Goal: Task Accomplishment & Management: Use online tool/utility

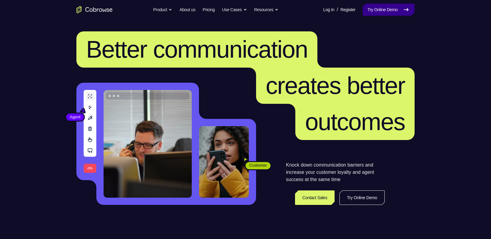
click at [396, 12] on link "Try Online Demo" at bounding box center [388, 10] width 52 height 12
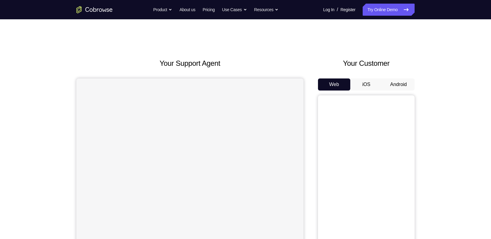
click at [401, 80] on button "Android" at bounding box center [398, 84] width 32 height 12
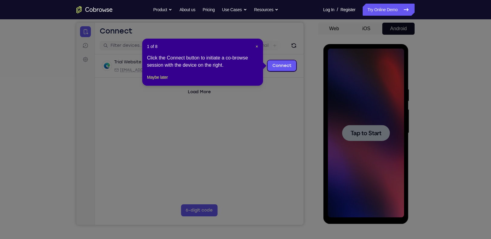
click at [379, 131] on icon at bounding box center [248, 119] width 497 height 239
click at [146, 84] on div "1 of 8 × Click the Connect button to initiate a co-browse session with the devi…" at bounding box center [202, 62] width 121 height 47
click at [157, 81] on button "Maybe later" at bounding box center [157, 77] width 21 height 7
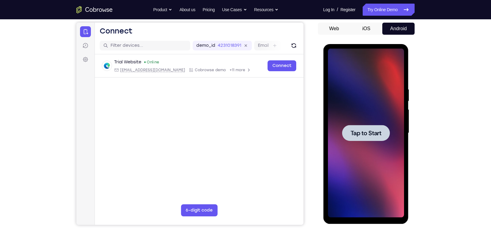
click at [354, 130] on span "Tap to Start" at bounding box center [365, 133] width 31 height 6
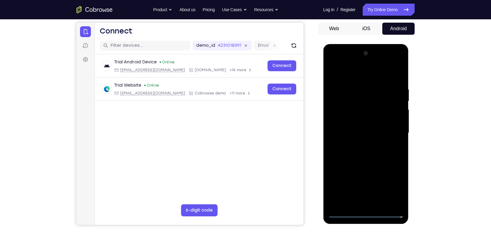
click at [370, 211] on div at bounding box center [365, 133] width 76 height 169
click at [367, 215] on div at bounding box center [365, 133] width 76 height 169
click at [394, 183] on div at bounding box center [365, 133] width 76 height 169
click at [353, 73] on div at bounding box center [365, 133] width 76 height 169
click at [336, 119] on div at bounding box center [365, 133] width 76 height 169
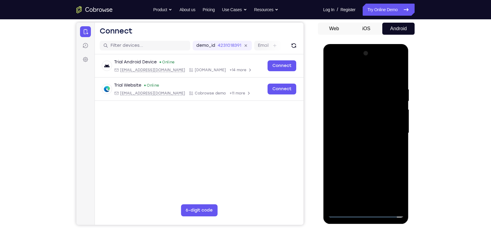
click at [362, 133] on div at bounding box center [365, 133] width 76 height 169
click at [361, 129] on div at bounding box center [365, 133] width 76 height 169
click at [368, 138] on div at bounding box center [365, 133] width 76 height 169
click at [371, 202] on div at bounding box center [365, 133] width 76 height 169
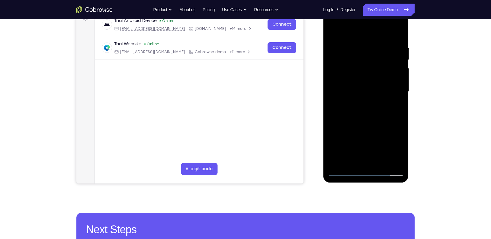
scroll to position [100, 0]
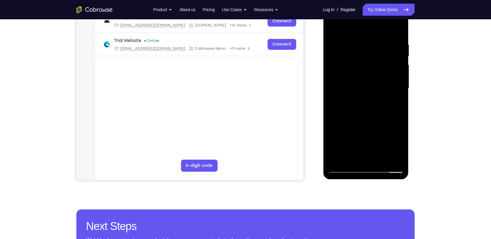
drag, startPoint x: 380, startPoint y: 109, endPoint x: 375, endPoint y: 75, distance: 34.7
click at [375, 75] on div at bounding box center [365, 88] width 76 height 169
drag, startPoint x: 381, startPoint y: 114, endPoint x: 383, endPoint y: 90, distance: 24.5
click at [383, 90] on div at bounding box center [365, 88] width 76 height 169
drag, startPoint x: 389, startPoint y: 114, endPoint x: 383, endPoint y: 78, distance: 36.3
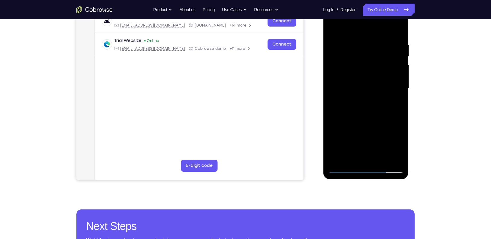
click at [383, 78] on div at bounding box center [365, 88] width 76 height 169
click at [402, 136] on div at bounding box center [365, 88] width 76 height 169
click at [389, 82] on div at bounding box center [365, 88] width 76 height 169
click at [400, 27] on div at bounding box center [365, 88] width 76 height 169
click at [402, 121] on div at bounding box center [365, 88] width 76 height 169
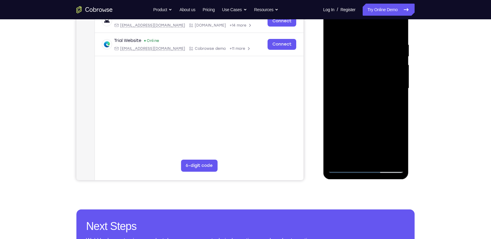
drag, startPoint x: 378, startPoint y: 139, endPoint x: 379, endPoint y: 115, distance: 24.2
click at [379, 115] on div at bounding box center [365, 88] width 76 height 169
drag, startPoint x: 381, startPoint y: 146, endPoint x: 380, endPoint y: 124, distance: 22.0
click at [380, 124] on div at bounding box center [365, 88] width 76 height 169
drag, startPoint x: 383, startPoint y: 148, endPoint x: 366, endPoint y: 102, distance: 49.0
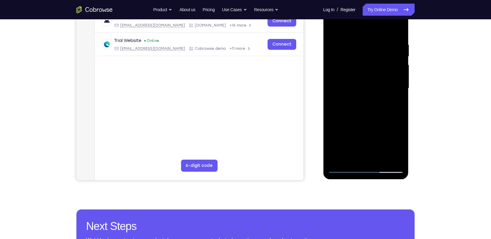
click at [366, 102] on div at bounding box center [365, 88] width 76 height 169
drag, startPoint x: 370, startPoint y: 135, endPoint x: 365, endPoint y: 73, distance: 62.3
click at [365, 73] on div at bounding box center [365, 88] width 76 height 169
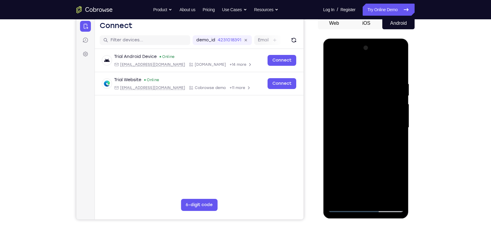
scroll to position [60, 0]
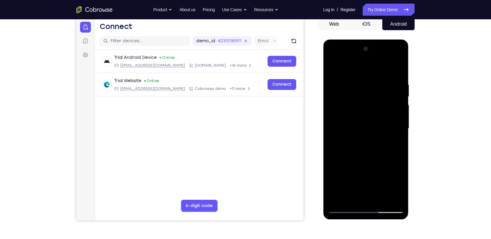
click at [401, 65] on div at bounding box center [365, 128] width 76 height 169
drag, startPoint x: 389, startPoint y: 72, endPoint x: 404, endPoint y: 93, distance: 25.2
click at [404, 93] on div at bounding box center [365, 130] width 85 height 180
drag, startPoint x: 394, startPoint y: 72, endPoint x: 399, endPoint y: 125, distance: 53.4
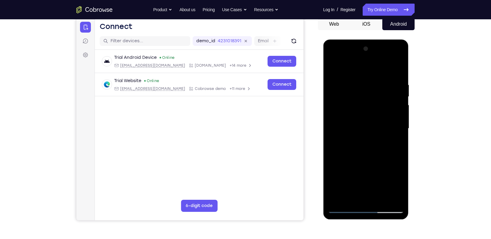
click at [399, 125] on div at bounding box center [365, 128] width 76 height 169
click at [387, 104] on div at bounding box center [365, 128] width 76 height 169
drag, startPoint x: 377, startPoint y: 145, endPoint x: 371, endPoint y: 88, distance: 57.0
click at [371, 88] on div at bounding box center [365, 128] width 76 height 169
drag, startPoint x: 373, startPoint y: 141, endPoint x: 366, endPoint y: 84, distance: 57.4
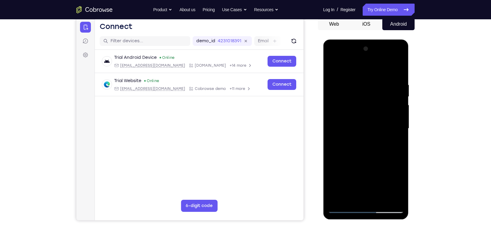
click at [366, 84] on div at bounding box center [365, 128] width 76 height 169
drag, startPoint x: 368, startPoint y: 147, endPoint x: 360, endPoint y: 90, distance: 57.9
click at [360, 90] on div at bounding box center [365, 128] width 76 height 169
drag, startPoint x: 389, startPoint y: 90, endPoint x: 362, endPoint y: 105, distance: 30.7
click at [362, 105] on div at bounding box center [365, 128] width 76 height 169
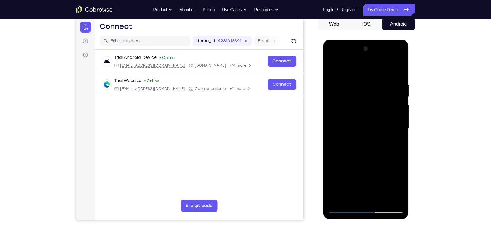
click at [362, 105] on div at bounding box center [365, 128] width 76 height 169
drag, startPoint x: 377, startPoint y: 107, endPoint x: 375, endPoint y: 62, distance: 44.7
click at [375, 62] on div at bounding box center [365, 128] width 76 height 169
drag, startPoint x: 379, startPoint y: 141, endPoint x: 374, endPoint y: 96, distance: 44.6
click at [374, 96] on div at bounding box center [365, 128] width 76 height 169
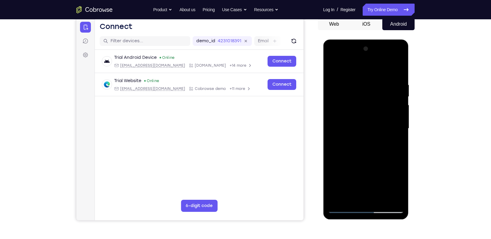
drag, startPoint x: 378, startPoint y: 168, endPoint x: 368, endPoint y: 107, distance: 61.7
click at [368, 107] on div at bounding box center [365, 128] width 76 height 169
drag, startPoint x: 376, startPoint y: 156, endPoint x: 361, endPoint y: 98, distance: 59.8
click at [361, 98] on div at bounding box center [365, 128] width 76 height 169
drag, startPoint x: 367, startPoint y: 152, endPoint x: 359, endPoint y: 96, distance: 56.7
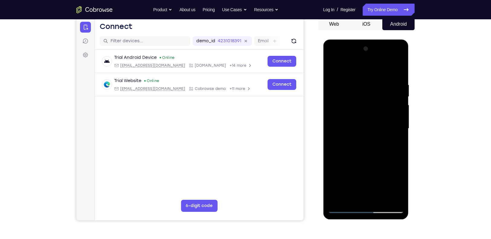
click at [359, 96] on div at bounding box center [365, 128] width 76 height 169
drag, startPoint x: 368, startPoint y: 153, endPoint x: 367, endPoint y: 137, distance: 16.0
click at [367, 137] on div at bounding box center [365, 128] width 76 height 169
drag, startPoint x: 357, startPoint y: 150, endPoint x: 358, endPoint y: 186, distance: 36.5
click at [358, 186] on div at bounding box center [365, 128] width 76 height 169
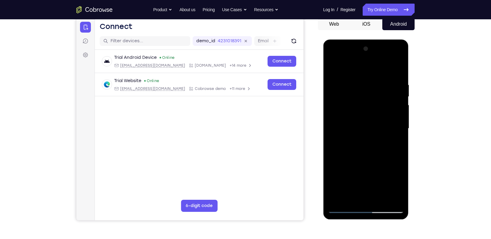
drag, startPoint x: 358, startPoint y: 186, endPoint x: 351, endPoint y: 126, distance: 60.2
click at [351, 126] on div at bounding box center [365, 128] width 76 height 169
drag, startPoint x: 361, startPoint y: 160, endPoint x: 349, endPoint y: 90, distance: 71.3
click at [349, 90] on div at bounding box center [365, 128] width 76 height 169
drag, startPoint x: 367, startPoint y: 137, endPoint x: 360, endPoint y: 69, distance: 68.0
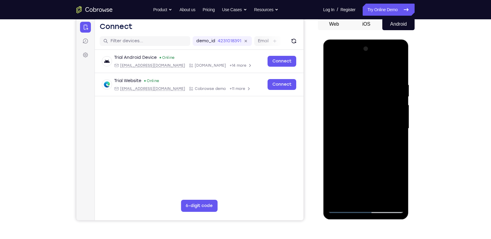
click at [360, 69] on div at bounding box center [365, 128] width 76 height 169
drag, startPoint x: 371, startPoint y: 123, endPoint x: 360, endPoint y: 63, distance: 61.1
click at [360, 63] on div at bounding box center [365, 128] width 76 height 169
click at [400, 64] on div at bounding box center [365, 128] width 76 height 169
click at [399, 65] on div at bounding box center [365, 128] width 76 height 169
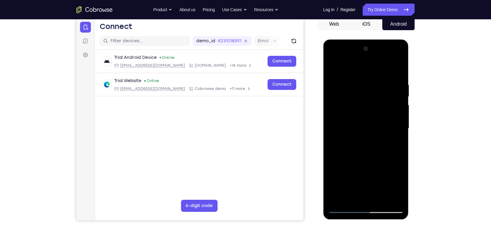
drag, startPoint x: 387, startPoint y: 119, endPoint x: 383, endPoint y: 69, distance: 49.7
click at [383, 69] on div at bounding box center [365, 128] width 76 height 169
drag, startPoint x: 386, startPoint y: 132, endPoint x: 365, endPoint y: 61, distance: 74.0
click at [365, 61] on div at bounding box center [365, 128] width 76 height 169
drag, startPoint x: 372, startPoint y: 131, endPoint x: 354, endPoint y: 69, distance: 64.5
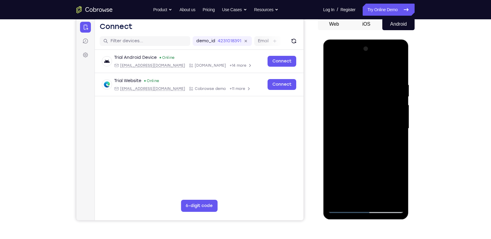
click at [354, 69] on div at bounding box center [365, 128] width 76 height 169
drag, startPoint x: 364, startPoint y: 143, endPoint x: 357, endPoint y: 102, distance: 41.6
click at [357, 102] on div at bounding box center [365, 128] width 76 height 169
drag, startPoint x: 359, startPoint y: 142, endPoint x: 344, endPoint y: 84, distance: 60.3
click at [344, 84] on div at bounding box center [365, 128] width 76 height 169
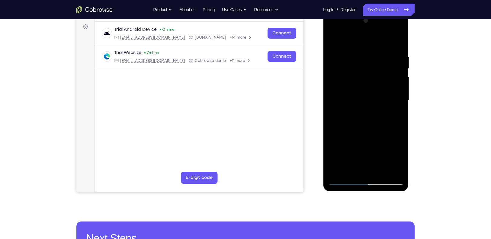
scroll to position [87, 0]
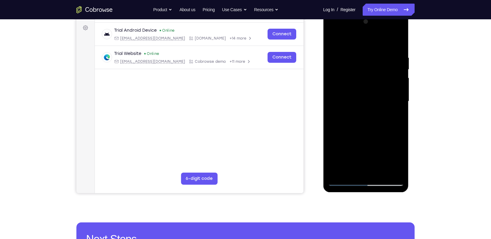
drag, startPoint x: 371, startPoint y: 141, endPoint x: 369, endPoint y: 81, distance: 60.1
click at [369, 81] on div at bounding box center [365, 101] width 76 height 169
drag, startPoint x: 367, startPoint y: 96, endPoint x: 361, endPoint y: 155, distance: 59.7
click at [361, 155] on div at bounding box center [365, 101] width 76 height 169
drag, startPoint x: 363, startPoint y: 83, endPoint x: 358, endPoint y: 132, distance: 48.5
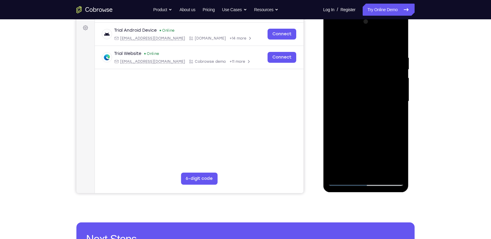
click at [358, 132] on div at bounding box center [365, 101] width 76 height 169
drag, startPoint x: 365, startPoint y: 67, endPoint x: 357, endPoint y: 143, distance: 76.5
click at [357, 143] on div at bounding box center [365, 101] width 76 height 169
drag
click at [359, 159] on div at bounding box center [365, 101] width 76 height 169
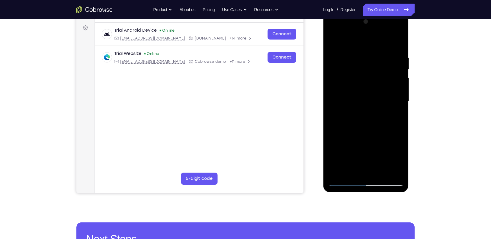
click at [374, 170] on div at bounding box center [365, 101] width 76 height 169
click at [387, 153] on div at bounding box center [365, 101] width 76 height 169
click at [346, 48] on div at bounding box center [365, 101] width 76 height 169
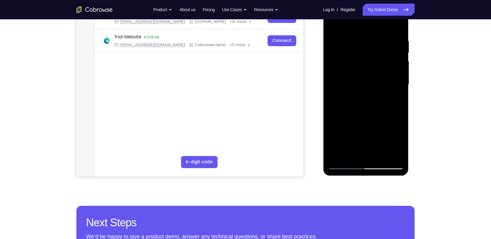
scroll to position [104, 0]
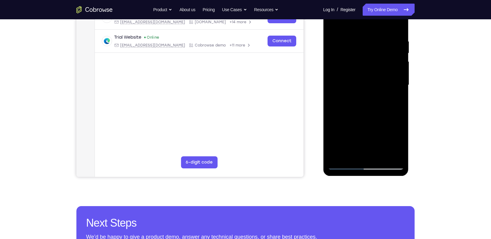
click at [399, 35] on div at bounding box center [365, 85] width 76 height 169
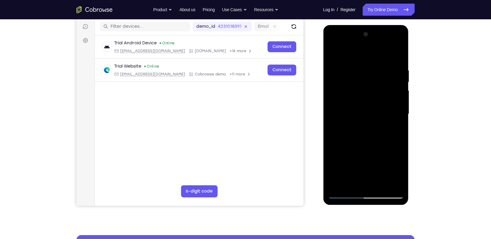
scroll to position [75, 0]
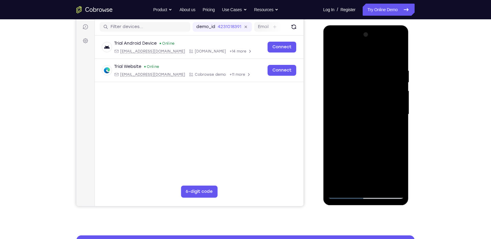
drag, startPoint x: 376, startPoint y: 92, endPoint x: 404, endPoint y: 88, distance: 28.3
click at [404, 88] on div at bounding box center [365, 115] width 85 height 180
click at [398, 95] on div at bounding box center [365, 114] width 76 height 169
click at [383, 111] on div at bounding box center [365, 114] width 76 height 169
click at [379, 88] on div at bounding box center [365, 114] width 76 height 169
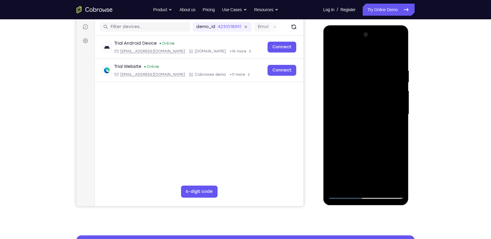
click at [372, 62] on div at bounding box center [365, 114] width 76 height 169
click at [377, 75] on div at bounding box center [365, 114] width 76 height 169
click at [381, 81] on div at bounding box center [365, 114] width 76 height 169
drag, startPoint x: 364, startPoint y: 126, endPoint x: 353, endPoint y: 71, distance: 55.9
click at [353, 71] on div at bounding box center [365, 114] width 76 height 169
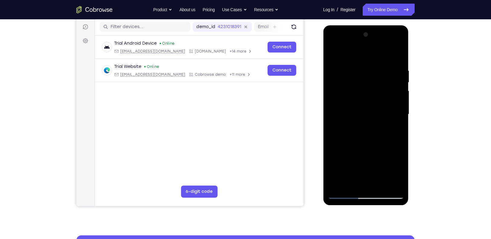
drag, startPoint x: 362, startPoint y: 137, endPoint x: 351, endPoint y: 91, distance: 47.9
click at [351, 91] on div at bounding box center [365, 114] width 76 height 169
click at [430, 121] on div "Your Support Agent Your Customer Web iOS Android Next Steps We’d be happy to gi…" at bounding box center [245, 144] width 386 height 398
click at [399, 53] on div at bounding box center [365, 114] width 76 height 169
drag, startPoint x: 350, startPoint y: 85, endPoint x: 334, endPoint y: 167, distance: 82.9
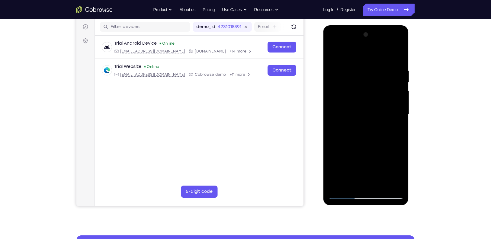
click at [334, 167] on div at bounding box center [365, 114] width 76 height 169
drag, startPoint x: 383, startPoint y: 113, endPoint x: 381, endPoint y: 181, distance: 68.2
click at [381, 181] on div at bounding box center [365, 114] width 76 height 169
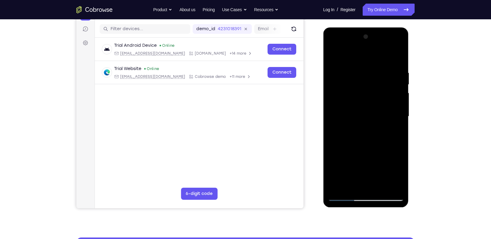
scroll to position [72, 0]
click at [343, 53] on div at bounding box center [365, 116] width 76 height 169
drag, startPoint x: 372, startPoint y: 92, endPoint x: 364, endPoint y: 55, distance: 37.4
click at [364, 55] on div at bounding box center [365, 116] width 76 height 169
drag, startPoint x: 374, startPoint y: 76, endPoint x: 383, endPoint y: 94, distance: 20.7
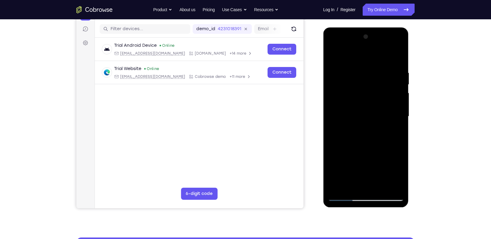
click at [383, 94] on div at bounding box center [365, 116] width 76 height 169
drag, startPoint x: 386, startPoint y: 111, endPoint x: 387, endPoint y: 82, distance: 29.0
click at [387, 82] on div at bounding box center [365, 116] width 76 height 169
click at [386, 70] on div at bounding box center [365, 116] width 76 height 169
click at [401, 56] on div at bounding box center [365, 116] width 76 height 169
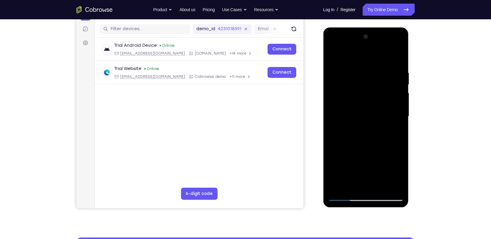
click at [401, 56] on div at bounding box center [365, 116] width 76 height 169
click at [385, 61] on div at bounding box center [365, 116] width 76 height 169
drag, startPoint x: 389, startPoint y: 121, endPoint x: 387, endPoint y: 88, distance: 33.3
click at [387, 88] on div at bounding box center [365, 116] width 76 height 169
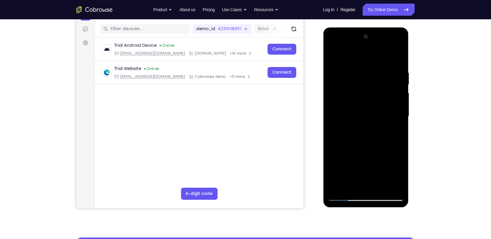
drag, startPoint x: 389, startPoint y: 135, endPoint x: 385, endPoint y: 100, distance: 35.8
click at [385, 100] on div at bounding box center [365, 116] width 76 height 169
drag, startPoint x: 385, startPoint y: 130, endPoint x: 381, endPoint y: 107, distance: 23.7
click at [381, 107] on div at bounding box center [365, 116] width 76 height 169
drag, startPoint x: 384, startPoint y: 157, endPoint x: 376, endPoint y: 97, distance: 60.3
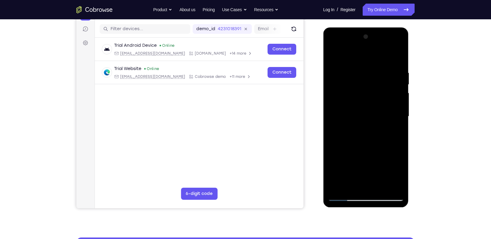
click at [376, 97] on div at bounding box center [365, 116] width 76 height 169
drag, startPoint x: 387, startPoint y: 140, endPoint x: 386, endPoint y: 93, distance: 46.8
click at [386, 93] on div at bounding box center [365, 116] width 76 height 169
drag, startPoint x: 396, startPoint y: 125, endPoint x: 394, endPoint y: 77, distance: 48.3
click at [394, 77] on div at bounding box center [365, 116] width 76 height 169
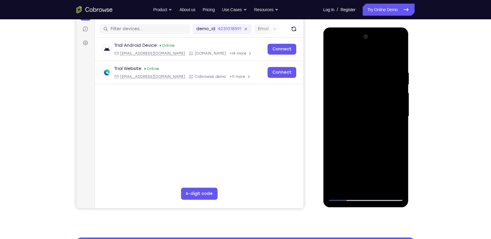
drag, startPoint x: 394, startPoint y: 94, endPoint x: 395, endPoint y: 60, distance: 33.8
click at [395, 60] on div at bounding box center [365, 116] width 76 height 169
drag, startPoint x: 396, startPoint y: 99, endPoint x: 410, endPoint y: 127, distance: 31.3
click at [409, 127] on html "Online web based iOS Simulators and Android Emulators. Run iPhone, iPad, Mobile…" at bounding box center [366, 117] width 86 height 181
drag, startPoint x: 398, startPoint y: 115, endPoint x: 387, endPoint y: 202, distance: 87.3
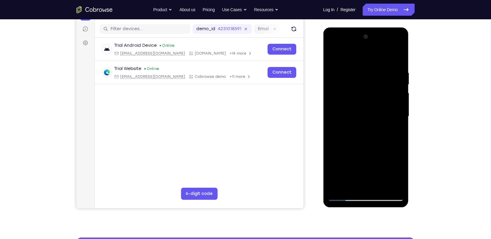
click at [387, 202] on div at bounding box center [365, 117] width 85 height 180
drag, startPoint x: 379, startPoint y: 139, endPoint x: 378, endPoint y: 176, distance: 36.8
click at [378, 176] on div at bounding box center [365, 116] width 76 height 169
click at [345, 53] on div at bounding box center [365, 116] width 76 height 169
click at [353, 70] on div at bounding box center [365, 116] width 76 height 169
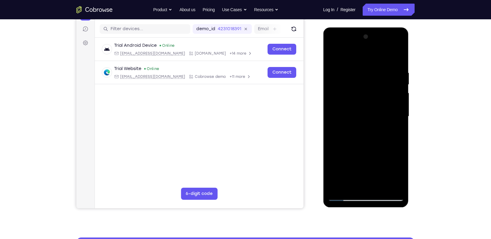
drag, startPoint x: 380, startPoint y: 90, endPoint x: 375, endPoint y: 60, distance: 30.6
click at [375, 60] on div at bounding box center [365, 116] width 76 height 169
drag, startPoint x: 385, startPoint y: 58, endPoint x: 392, endPoint y: 111, distance: 53.6
click at [392, 111] on div at bounding box center [365, 116] width 76 height 169
click at [397, 54] on div at bounding box center [365, 116] width 76 height 169
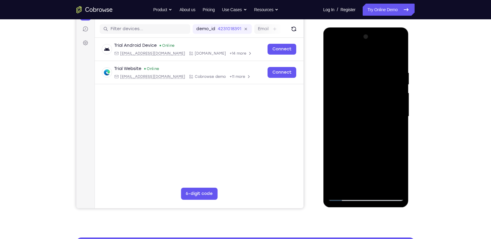
click at [332, 52] on div at bounding box center [365, 116] width 76 height 169
click at [378, 66] on div at bounding box center [365, 116] width 76 height 169
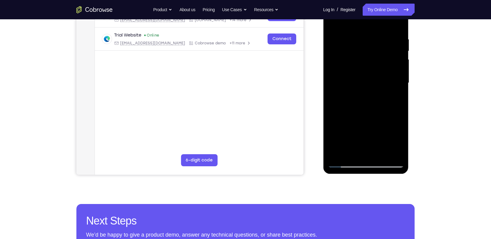
scroll to position [106, 0]
drag, startPoint x: 378, startPoint y: 114, endPoint x: 375, endPoint y: 59, distance: 54.4
click at [375, 59] on div at bounding box center [365, 82] width 76 height 169
drag, startPoint x: 382, startPoint y: 93, endPoint x: 385, endPoint y: 60, distance: 32.7
click at [385, 60] on div at bounding box center [365, 82] width 76 height 169
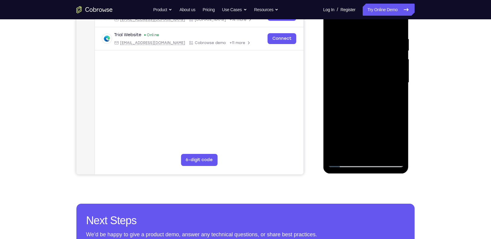
drag, startPoint x: 387, startPoint y: 109, endPoint x: 389, endPoint y: 69, distance: 40.5
click at [389, 69] on div at bounding box center [365, 82] width 76 height 169
click at [335, 77] on div at bounding box center [365, 82] width 76 height 169
click at [393, 104] on div at bounding box center [365, 82] width 76 height 169
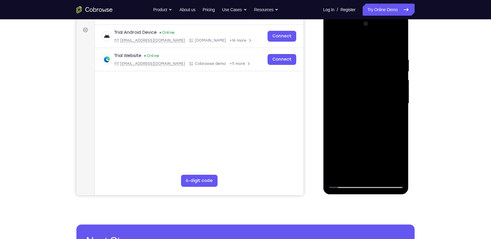
scroll to position [85, 0]
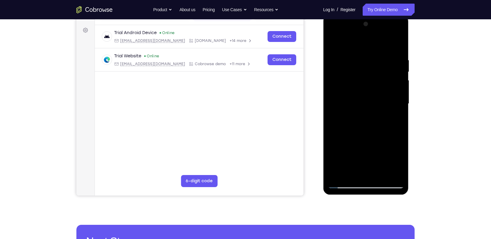
click at [399, 42] on div at bounding box center [365, 103] width 76 height 169
drag, startPoint x: 388, startPoint y: 97, endPoint x: 383, endPoint y: 45, distance: 51.5
click at [383, 45] on div at bounding box center [365, 103] width 76 height 169
drag, startPoint x: 381, startPoint y: 117, endPoint x: 381, endPoint y: 79, distance: 37.7
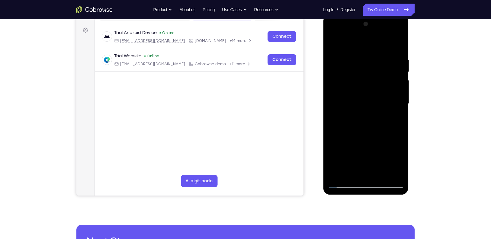
click at [381, 79] on div at bounding box center [365, 103] width 76 height 169
drag, startPoint x: 387, startPoint y: 125, endPoint x: 386, endPoint y: 84, distance: 40.5
click at [386, 84] on div at bounding box center [365, 103] width 76 height 169
drag, startPoint x: 390, startPoint y: 123, endPoint x: 390, endPoint y: 85, distance: 37.4
click at [390, 85] on div at bounding box center [365, 103] width 76 height 169
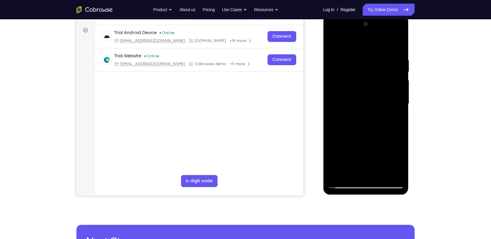
click at [332, 78] on div at bounding box center [365, 103] width 76 height 169
click at [400, 43] on div at bounding box center [365, 103] width 76 height 169
drag, startPoint x: 391, startPoint y: 105, endPoint x: 392, endPoint y: 69, distance: 35.9
click at [392, 69] on div at bounding box center [365, 103] width 76 height 169
drag, startPoint x: 390, startPoint y: 118, endPoint x: 391, endPoint y: 78, distance: 40.5
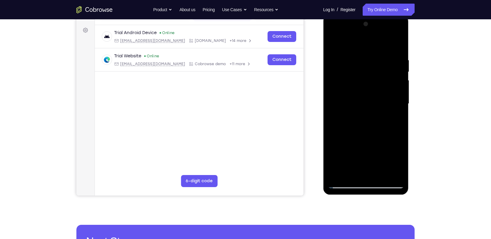
click at [391, 78] on div at bounding box center [365, 103] width 76 height 169
click at [400, 43] on div at bounding box center [365, 103] width 76 height 169
drag, startPoint x: 380, startPoint y: 108, endPoint x: 382, endPoint y: 59, distance: 49.5
click at [382, 59] on div at bounding box center [365, 103] width 76 height 169
click at [390, 67] on div at bounding box center [365, 103] width 76 height 169
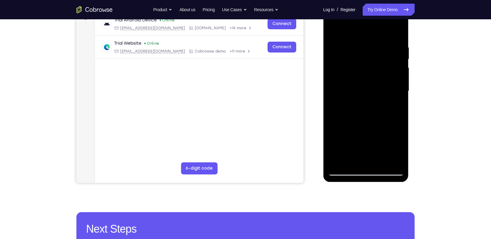
scroll to position [99, 0]
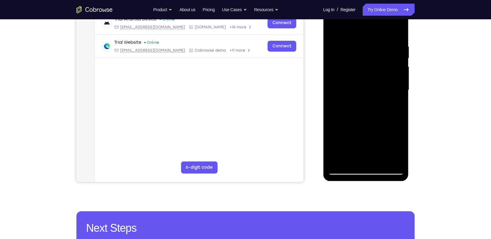
drag, startPoint x: 386, startPoint y: 142, endPoint x: 376, endPoint y: 97, distance: 46.6
click at [376, 97] on div at bounding box center [365, 90] width 76 height 169
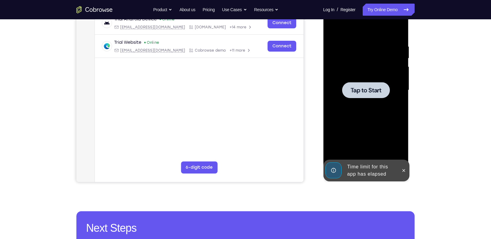
click at [361, 62] on div at bounding box center [365, 90] width 76 height 169
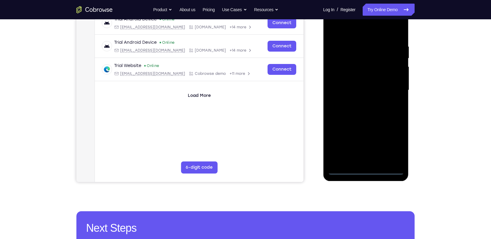
click at [366, 170] on div at bounding box center [365, 90] width 76 height 169
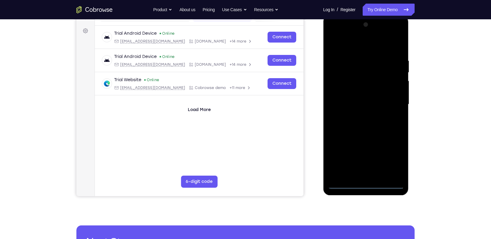
click at [393, 161] on div at bounding box center [365, 104] width 76 height 169
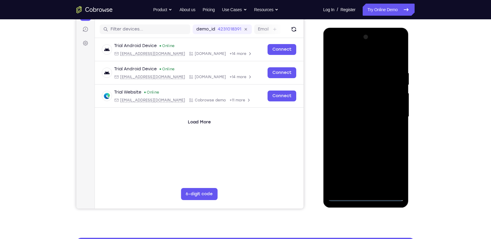
scroll to position [72, 0]
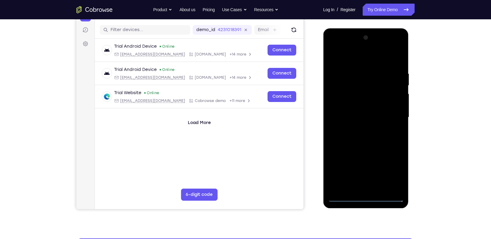
click at [351, 58] on div at bounding box center [365, 117] width 76 height 169
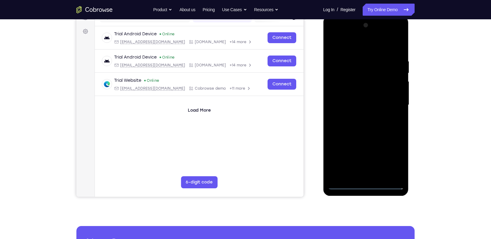
scroll to position [84, 0]
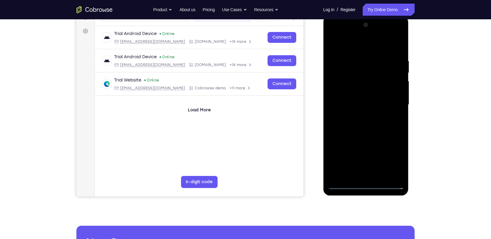
click at [347, 72] on div at bounding box center [365, 104] width 76 height 169
click at [362, 129] on div at bounding box center [365, 104] width 76 height 169
click at [399, 176] on div at bounding box center [365, 104] width 76 height 169
click at [395, 174] on div at bounding box center [365, 104] width 76 height 169
click at [368, 124] on div at bounding box center [365, 104] width 76 height 169
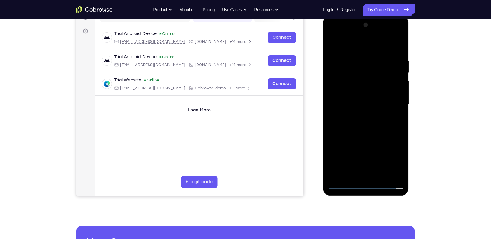
click at [356, 80] on div at bounding box center [365, 104] width 76 height 169
click at [380, 51] on div at bounding box center [365, 104] width 76 height 169
click at [362, 66] on div at bounding box center [365, 104] width 76 height 169
click at [360, 75] on div at bounding box center [365, 104] width 76 height 169
drag, startPoint x: 345, startPoint y: 129, endPoint x: 355, endPoint y: 128, distance: 10.0
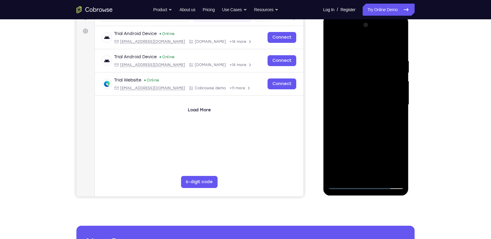
click at [355, 128] on div at bounding box center [365, 104] width 76 height 169
click at [364, 77] on div at bounding box center [365, 104] width 76 height 169
click at [335, 77] on div at bounding box center [365, 104] width 76 height 169
drag, startPoint x: 345, startPoint y: 127, endPoint x: 367, endPoint y: 128, distance: 21.7
click at [367, 128] on div at bounding box center [365, 104] width 76 height 169
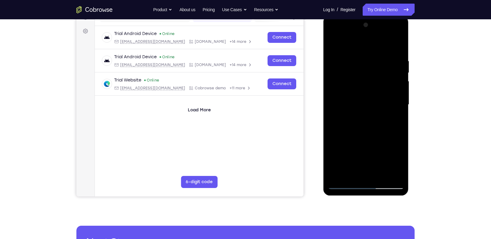
click at [365, 116] on div at bounding box center [365, 104] width 76 height 169
click at [399, 32] on div at bounding box center [365, 104] width 76 height 169
click at [379, 147] on div at bounding box center [365, 104] width 76 height 169
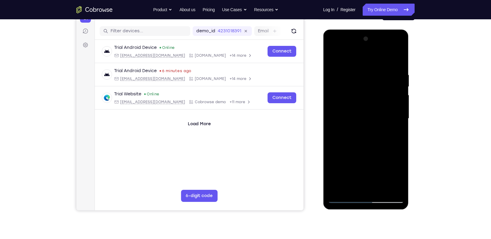
scroll to position [70, 0]
click at [330, 85] on div at bounding box center [365, 118] width 76 height 169
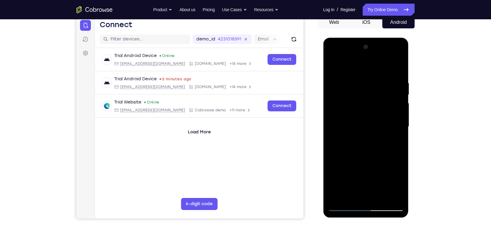
scroll to position [62, 0]
click at [330, 91] on div at bounding box center [365, 127] width 76 height 169
drag, startPoint x: 345, startPoint y: 85, endPoint x: 347, endPoint y: 97, distance: 12.3
click at [347, 97] on div at bounding box center [365, 127] width 76 height 169
click at [345, 75] on div at bounding box center [365, 127] width 76 height 169
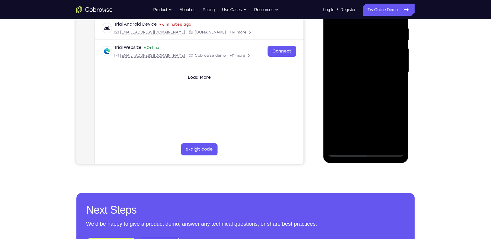
scroll to position [118, 0]
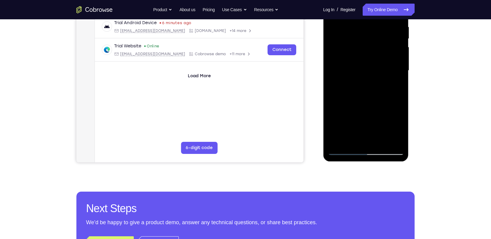
drag, startPoint x: 383, startPoint y: 84, endPoint x: 386, endPoint y: 59, distance: 25.0
click at [386, 59] on div at bounding box center [365, 70] width 76 height 169
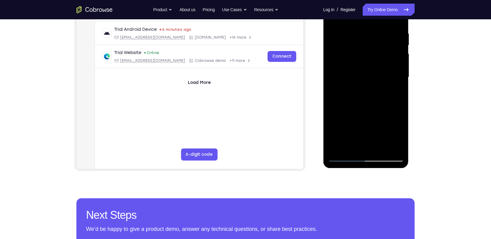
scroll to position [101, 0]
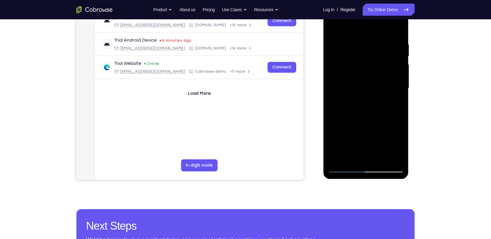
drag, startPoint x: 351, startPoint y: 108, endPoint x: 348, endPoint y: 124, distance: 16.3
click at [348, 124] on div at bounding box center [365, 88] width 76 height 169
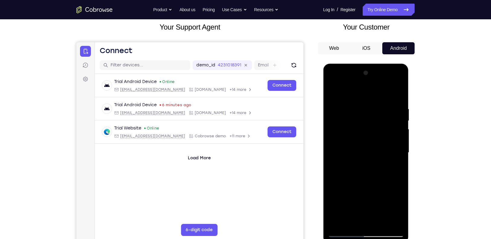
scroll to position [39, 0]
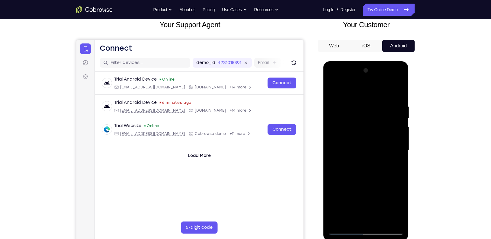
click at [349, 110] on div at bounding box center [365, 150] width 76 height 169
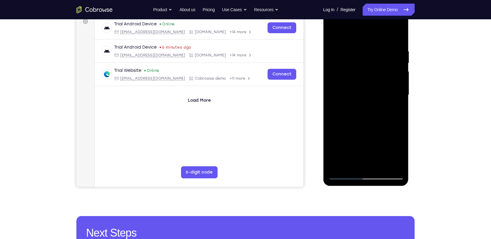
scroll to position [98, 0]
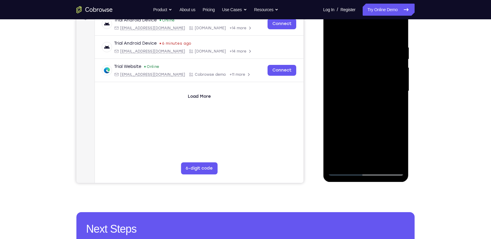
drag, startPoint x: 373, startPoint y: 113, endPoint x: 372, endPoint y: 96, distance: 17.5
click at [372, 96] on div at bounding box center [365, 91] width 76 height 169
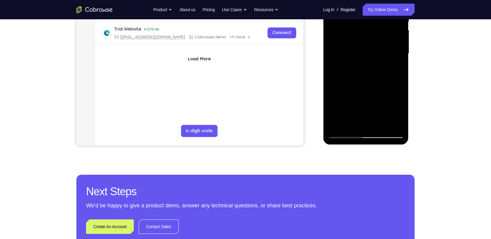
scroll to position [138, 0]
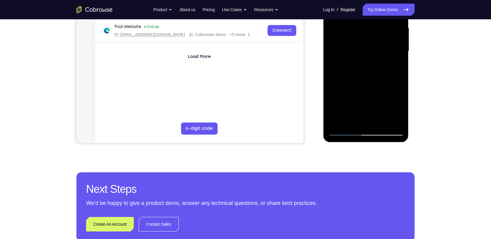
drag, startPoint x: 379, startPoint y: 110, endPoint x: 377, endPoint y: 101, distance: 9.6
click at [377, 101] on div at bounding box center [365, 51] width 76 height 169
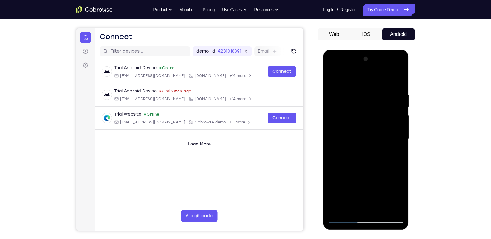
scroll to position [46, 0]
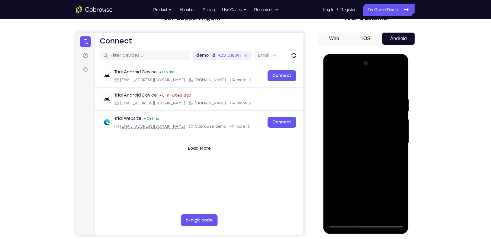
click at [330, 110] on div at bounding box center [365, 143] width 76 height 169
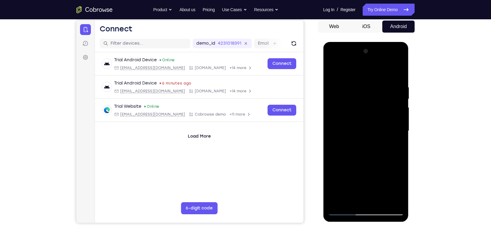
click at [337, 101] on div at bounding box center [365, 130] width 76 height 169
drag, startPoint x: 369, startPoint y: 100, endPoint x: 368, endPoint y: 126, distance: 26.3
click at [368, 126] on div at bounding box center [365, 130] width 76 height 169
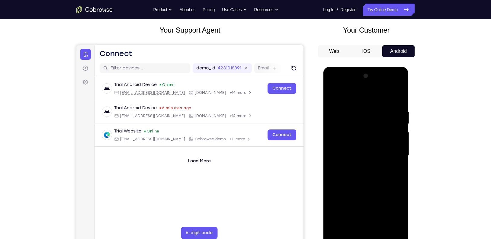
scroll to position [33, 0]
click at [354, 112] on div at bounding box center [365, 156] width 76 height 169
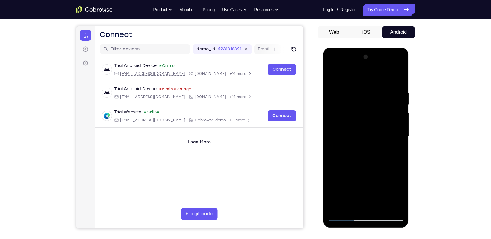
scroll to position [54, 0]
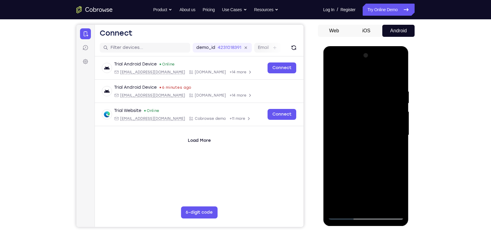
click at [345, 103] on div at bounding box center [365, 135] width 76 height 169
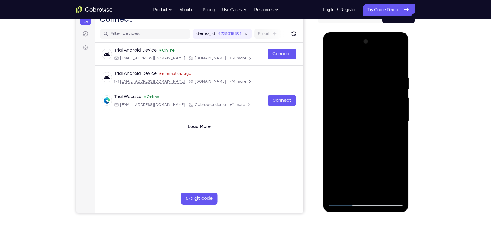
scroll to position [68, 0]
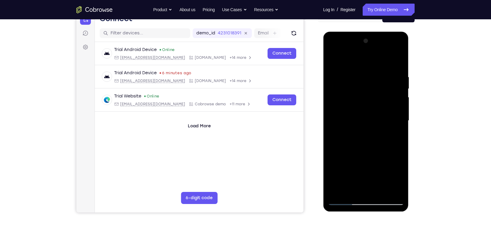
click at [371, 125] on div at bounding box center [365, 120] width 76 height 169
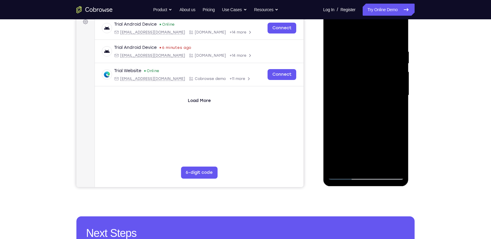
scroll to position [94, 0]
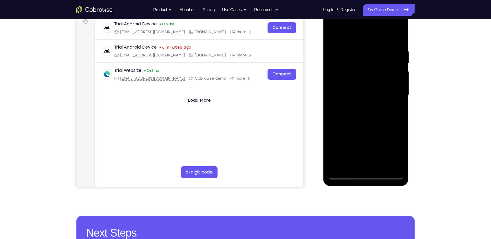
click at [371, 100] on div at bounding box center [365, 95] width 76 height 169
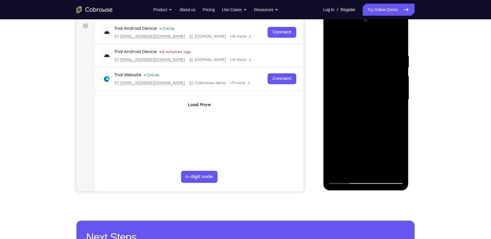
click at [370, 105] on div at bounding box center [365, 99] width 76 height 169
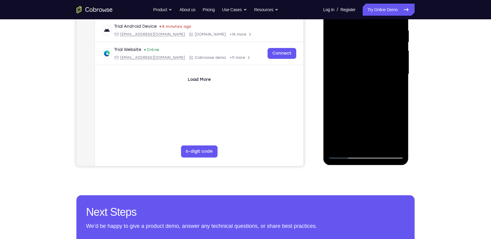
scroll to position [114, 0]
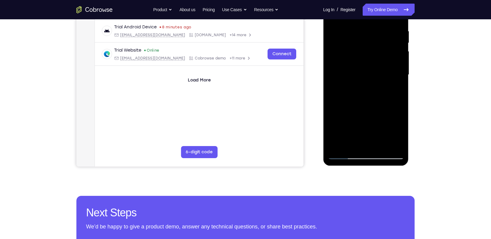
click at [371, 79] on div at bounding box center [365, 74] width 76 height 169
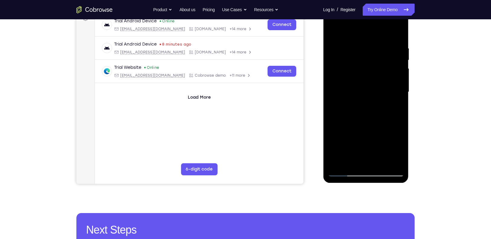
scroll to position [96, 0]
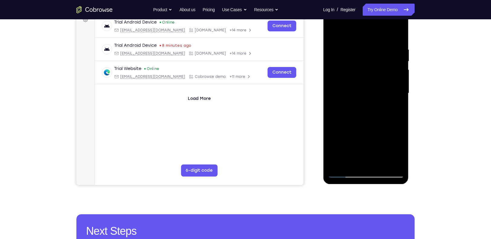
click at [372, 98] on div at bounding box center [365, 93] width 76 height 169
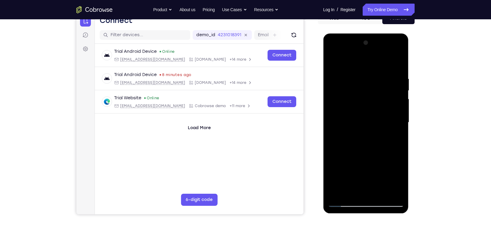
scroll to position [66, 0]
click at [371, 129] on div at bounding box center [365, 122] width 76 height 169
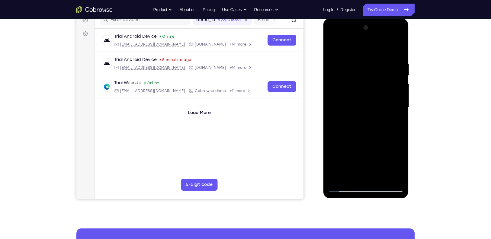
scroll to position [82, 0]
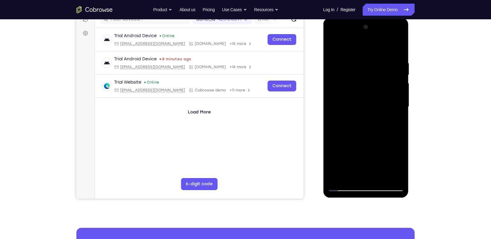
click at [370, 112] on div at bounding box center [365, 106] width 76 height 169
click at [370, 113] on div at bounding box center [365, 106] width 76 height 169
click at [370, 112] on div at bounding box center [365, 106] width 76 height 169
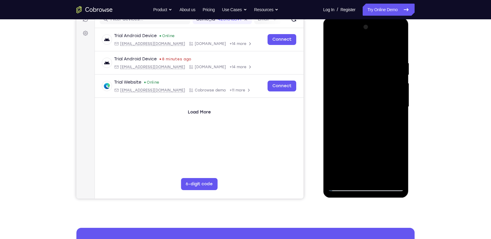
click at [370, 112] on div at bounding box center [365, 106] width 76 height 169
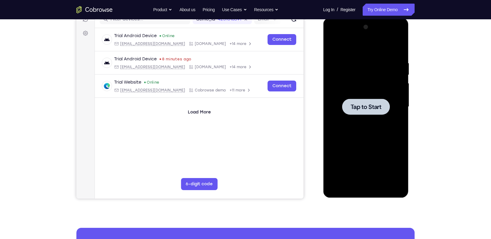
click at [370, 97] on div at bounding box center [365, 106] width 76 height 169
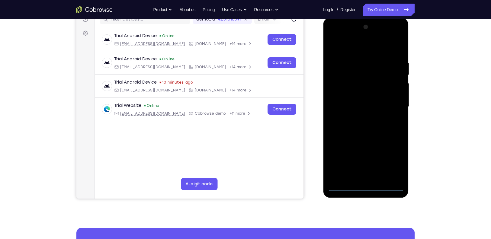
click at [363, 186] on div at bounding box center [365, 106] width 76 height 169
click at [396, 161] on div at bounding box center [365, 106] width 76 height 169
click at [363, 49] on div at bounding box center [365, 106] width 76 height 169
click at [390, 105] on div at bounding box center [365, 106] width 76 height 169
click at [358, 119] on div at bounding box center [365, 106] width 76 height 169
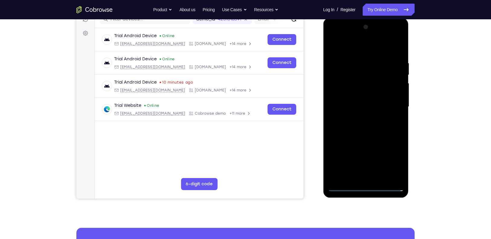
click at [360, 97] on div at bounding box center [365, 106] width 76 height 169
click at [360, 93] on div at bounding box center [365, 106] width 76 height 169
click at [376, 107] on div at bounding box center [365, 106] width 76 height 169
click at [356, 124] on div at bounding box center [365, 106] width 76 height 169
click at [374, 129] on div at bounding box center [365, 106] width 76 height 169
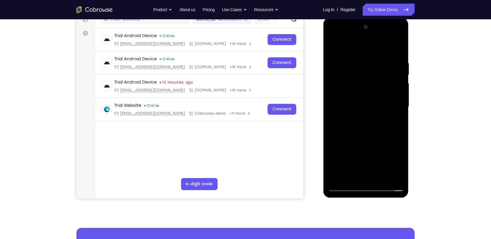
click at [381, 178] on div at bounding box center [365, 106] width 76 height 169
click at [363, 138] on div at bounding box center [365, 106] width 76 height 169
click at [346, 186] on div at bounding box center [365, 106] width 76 height 169
click at [363, 177] on div at bounding box center [365, 106] width 76 height 169
drag, startPoint x: 362, startPoint y: 126, endPoint x: 368, endPoint y: 69, distance: 57.3
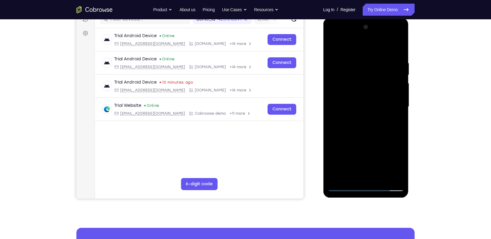
click at [368, 69] on div at bounding box center [365, 106] width 76 height 169
drag, startPoint x: 364, startPoint y: 114, endPoint x: 354, endPoint y: 44, distance: 71.1
click at [354, 44] on div at bounding box center [365, 106] width 76 height 169
drag, startPoint x: 382, startPoint y: 139, endPoint x: 380, endPoint y: 65, distance: 73.3
click at [380, 65] on div at bounding box center [365, 106] width 76 height 169
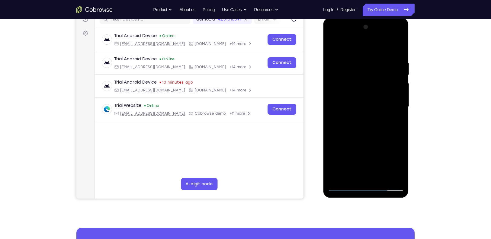
drag, startPoint x: 370, startPoint y: 140, endPoint x: 366, endPoint y: 81, distance: 58.4
click at [366, 81] on div at bounding box center [365, 106] width 76 height 169
drag, startPoint x: 372, startPoint y: 137, endPoint x: 372, endPoint y: 71, distance: 65.8
click at [372, 71] on div at bounding box center [365, 106] width 76 height 169
drag, startPoint x: 372, startPoint y: 126, endPoint x: 369, endPoint y: 40, distance: 85.1
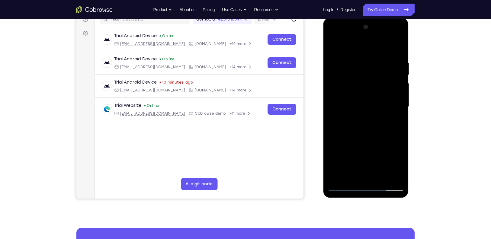
click at [369, 42] on div at bounding box center [365, 106] width 76 height 169
drag, startPoint x: 383, startPoint y: 149, endPoint x: 391, endPoint y: 53, distance: 96.5
click at [391, 53] on div at bounding box center [365, 106] width 76 height 169
click at [399, 150] on div at bounding box center [365, 106] width 76 height 169
click at [369, 77] on div at bounding box center [365, 106] width 76 height 169
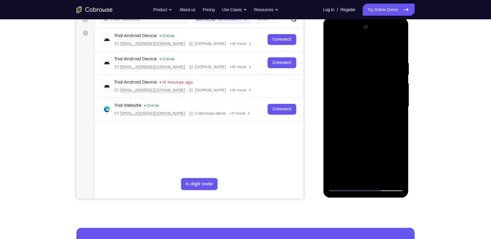
click at [370, 176] on div at bounding box center [365, 106] width 76 height 169
click at [382, 172] on div at bounding box center [365, 106] width 76 height 169
drag, startPoint x: 374, startPoint y: 148, endPoint x: 365, endPoint y: 75, distance: 73.5
click at [365, 75] on div at bounding box center [365, 106] width 76 height 169
drag, startPoint x: 377, startPoint y: 141, endPoint x: 379, endPoint y: 66, distance: 74.5
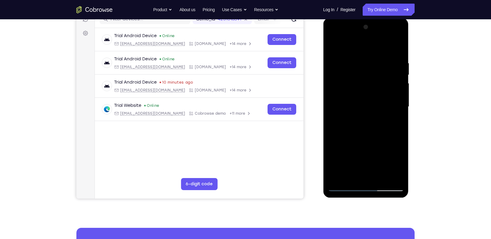
click at [379, 66] on div at bounding box center [365, 106] width 76 height 169
drag, startPoint x: 384, startPoint y: 148, endPoint x: 391, endPoint y: 56, distance: 92.6
click at [391, 56] on div at bounding box center [365, 106] width 76 height 169
drag, startPoint x: 386, startPoint y: 145, endPoint x: 378, endPoint y: 64, distance: 81.0
click at [378, 64] on div at bounding box center [365, 106] width 76 height 169
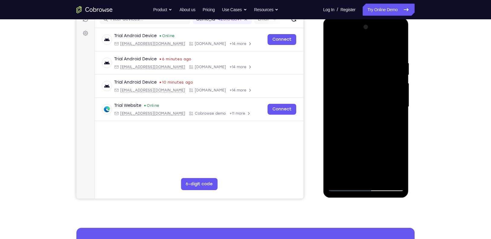
click at [400, 146] on div at bounding box center [365, 106] width 76 height 169
click at [370, 72] on div at bounding box center [365, 106] width 76 height 169
click at [362, 174] on div at bounding box center [365, 106] width 76 height 169
click at [378, 175] on div at bounding box center [365, 106] width 76 height 169
drag, startPoint x: 359, startPoint y: 132, endPoint x: 364, endPoint y: 66, distance: 66.3
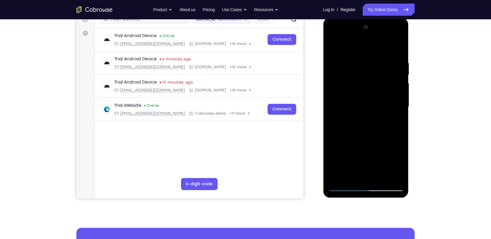
click at [364, 66] on div at bounding box center [365, 106] width 76 height 169
drag, startPoint x: 375, startPoint y: 121, endPoint x: 378, endPoint y: 40, distance: 81.2
click at [378, 40] on div at bounding box center [365, 106] width 76 height 169
drag, startPoint x: 375, startPoint y: 141, endPoint x: 378, endPoint y: 95, distance: 46.6
click at [378, 95] on div at bounding box center [365, 106] width 76 height 169
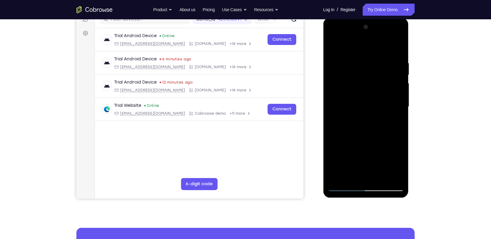
drag, startPoint x: 377, startPoint y: 157, endPoint x: 376, endPoint y: 70, distance: 87.5
click at [376, 70] on div at bounding box center [365, 106] width 76 height 169
click at [398, 145] on div at bounding box center [365, 106] width 76 height 169
click at [370, 72] on div at bounding box center [365, 106] width 76 height 169
click at [367, 173] on div at bounding box center [365, 106] width 76 height 169
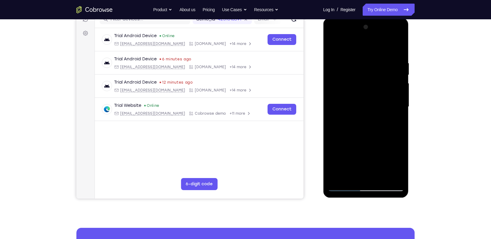
click at [374, 176] on div at bounding box center [365, 106] width 76 height 169
drag, startPoint x: 381, startPoint y: 140, endPoint x: 380, endPoint y: 76, distance: 64.0
click at [380, 76] on div at bounding box center [365, 106] width 76 height 169
drag, startPoint x: 382, startPoint y: 135, endPoint x: 379, endPoint y: 46, distance: 89.3
click at [379, 46] on div at bounding box center [365, 106] width 76 height 169
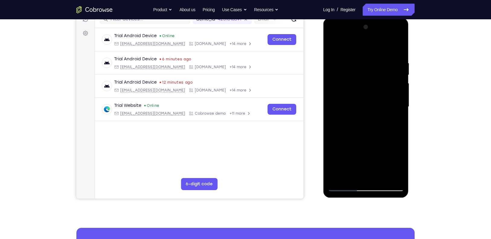
drag, startPoint x: 379, startPoint y: 151, endPoint x: 381, endPoint y: 74, distance: 77.0
click at [381, 74] on div at bounding box center [365, 106] width 76 height 169
drag, startPoint x: 370, startPoint y: 155, endPoint x: 378, endPoint y: 75, distance: 80.1
click at [378, 75] on div at bounding box center [365, 106] width 76 height 169
drag, startPoint x: 380, startPoint y: 156, endPoint x: 380, endPoint y: 96, distance: 60.3
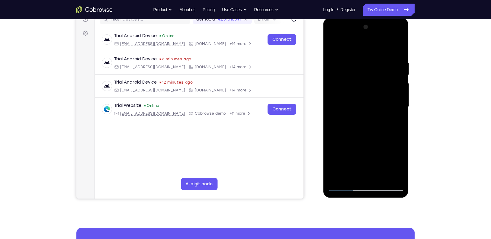
click at [380, 96] on div at bounding box center [365, 106] width 76 height 169
drag, startPoint x: 377, startPoint y: 155, endPoint x: 389, endPoint y: 70, distance: 86.5
click at [389, 70] on div at bounding box center [365, 106] width 76 height 169
drag, startPoint x: 381, startPoint y: 143, endPoint x: 383, endPoint y: 72, distance: 71.5
click at [383, 72] on div at bounding box center [365, 106] width 76 height 169
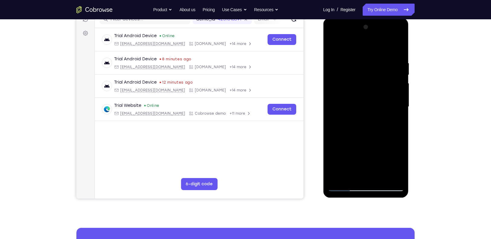
drag, startPoint x: 383, startPoint y: 72, endPoint x: 379, endPoint y: 132, distance: 59.9
click at [379, 132] on div at bounding box center [365, 106] width 76 height 169
drag, startPoint x: 379, startPoint y: 132, endPoint x: 380, endPoint y: 179, distance: 47.4
click at [380, 179] on div at bounding box center [365, 106] width 76 height 169
drag, startPoint x: 362, startPoint y: 92, endPoint x: 359, endPoint y: 173, distance: 81.5
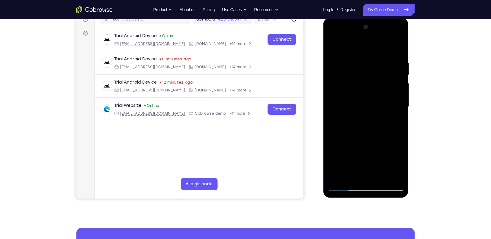
click at [359, 173] on div at bounding box center [365, 106] width 76 height 169
drag, startPoint x: 379, startPoint y: 148, endPoint x: 374, endPoint y: 79, distance: 69.3
click at [374, 79] on div at bounding box center [365, 106] width 76 height 169
drag, startPoint x: 372, startPoint y: 146, endPoint x: 365, endPoint y: 78, distance: 68.2
click at [365, 78] on div at bounding box center [365, 106] width 76 height 169
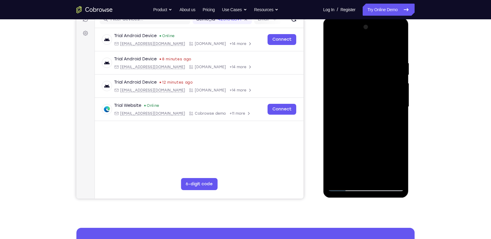
drag, startPoint x: 390, startPoint y: 156, endPoint x: 390, endPoint y: 95, distance: 60.9
click at [390, 95] on div at bounding box center [365, 106] width 76 height 169
drag, startPoint x: 386, startPoint y: 132, endPoint x: 380, endPoint y: 54, distance: 78.1
click at [380, 54] on div at bounding box center [365, 106] width 76 height 169
drag, startPoint x: 388, startPoint y: 114, endPoint x: 385, endPoint y: 36, distance: 77.6
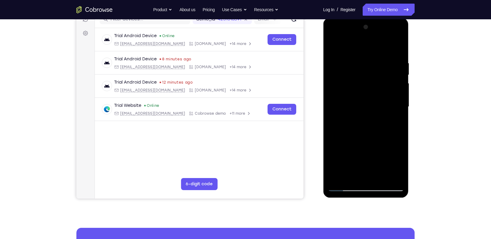
click at [385, 36] on div at bounding box center [365, 106] width 76 height 169
drag, startPoint x: 376, startPoint y: 146, endPoint x: 376, endPoint y: 77, distance: 69.7
click at [376, 77] on div at bounding box center [365, 106] width 76 height 169
drag, startPoint x: 384, startPoint y: 150, endPoint x: 395, endPoint y: 59, distance: 91.2
click at [395, 59] on div at bounding box center [365, 106] width 76 height 169
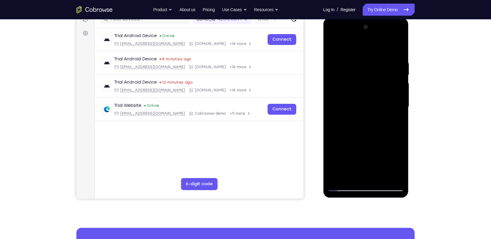
drag, startPoint x: 388, startPoint y: 119, endPoint x: 404, endPoint y: 37, distance: 83.9
click at [404, 37] on div at bounding box center [365, 108] width 85 height 180
drag, startPoint x: 381, startPoint y: 111, endPoint x: 390, endPoint y: 35, distance: 76.9
click at [390, 35] on div at bounding box center [365, 106] width 76 height 169
click at [397, 149] on div at bounding box center [365, 106] width 76 height 169
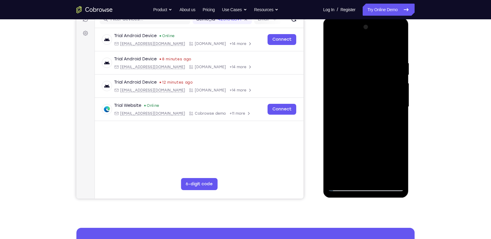
click at [367, 74] on div at bounding box center [365, 106] width 76 height 169
click at [365, 173] on div at bounding box center [365, 106] width 76 height 169
click at [372, 175] on div at bounding box center [365, 106] width 76 height 169
drag, startPoint x: 379, startPoint y: 175, endPoint x: 380, endPoint y: 179, distance: 4.2
click at [380, 179] on div at bounding box center [365, 106] width 76 height 169
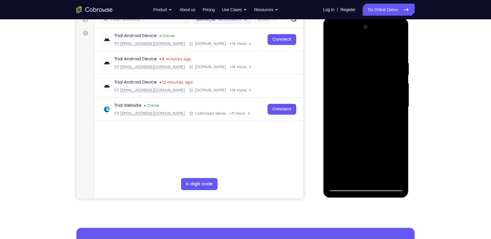
click at [332, 45] on div at bounding box center [365, 106] width 76 height 169
click at [370, 97] on div at bounding box center [365, 106] width 76 height 169
drag, startPoint x: 346, startPoint y: 99, endPoint x: 346, endPoint y: 159, distance: 60.3
click at [346, 159] on div at bounding box center [365, 106] width 76 height 169
drag, startPoint x: 356, startPoint y: 123, endPoint x: 355, endPoint y: 189, distance: 65.2
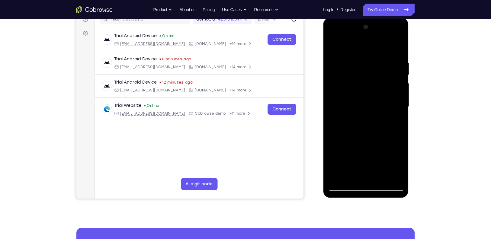
click at [355, 189] on div at bounding box center [365, 106] width 76 height 169
drag, startPoint x: 352, startPoint y: 109, endPoint x: 364, endPoint y: 65, distance: 44.8
click at [364, 65] on div at bounding box center [365, 106] width 76 height 169
drag, startPoint x: 356, startPoint y: 111, endPoint x: 354, endPoint y: 41, distance: 69.7
click at [354, 41] on div at bounding box center [365, 106] width 76 height 169
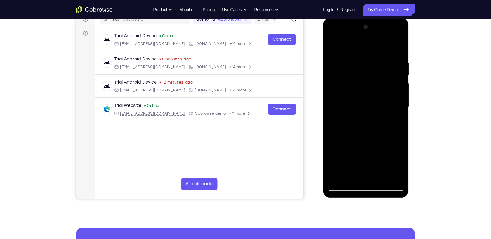
drag, startPoint x: 345, startPoint y: 102, endPoint x: 349, endPoint y: 37, distance: 65.6
click at [349, 37] on div at bounding box center [365, 106] width 76 height 169
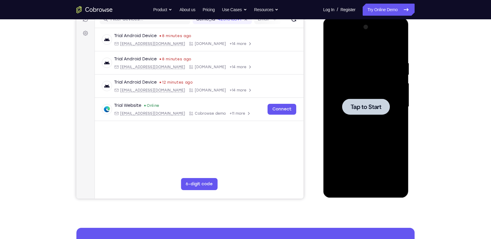
click at [386, 103] on div at bounding box center [366, 107] width 48 height 16
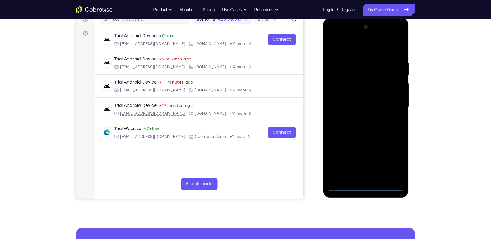
click at [365, 187] on div at bounding box center [365, 106] width 76 height 169
click at [392, 160] on div at bounding box center [365, 106] width 76 height 169
click at [363, 49] on div at bounding box center [365, 106] width 76 height 169
click at [388, 103] on div at bounding box center [365, 106] width 76 height 169
click at [372, 179] on div at bounding box center [365, 106] width 76 height 169
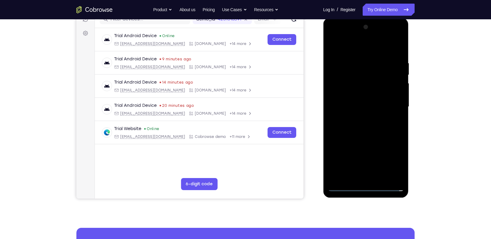
click at [350, 101] on div at bounding box center [365, 106] width 76 height 169
click at [351, 93] on div at bounding box center [365, 106] width 76 height 169
click at [364, 103] on div at bounding box center [365, 106] width 76 height 169
click at [364, 129] on div at bounding box center [365, 106] width 76 height 169
click at [401, 177] on div at bounding box center [365, 106] width 76 height 169
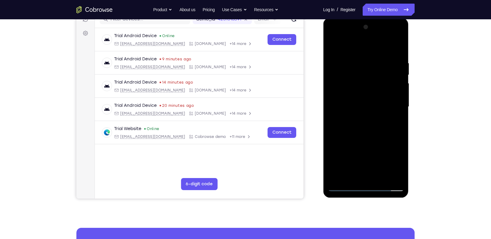
click at [380, 178] on div at bounding box center [365, 106] width 76 height 169
click at [386, 139] on div at bounding box center [365, 106] width 76 height 169
click at [394, 96] on div at bounding box center [365, 106] width 76 height 169
click at [368, 129] on div at bounding box center [365, 106] width 76 height 169
click at [333, 46] on div at bounding box center [365, 106] width 76 height 169
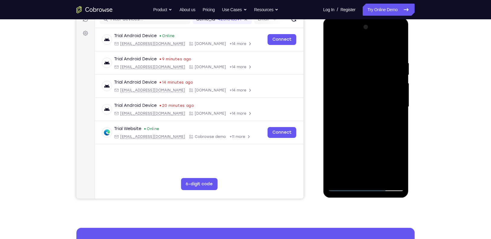
click at [383, 176] on div at bounding box center [365, 106] width 76 height 169
click at [360, 98] on div at bounding box center [365, 106] width 76 height 169
drag, startPoint x: 393, startPoint y: 114, endPoint x: 394, endPoint y: 142, distance: 28.1
click at [394, 142] on div at bounding box center [365, 106] width 76 height 169
drag, startPoint x: 384, startPoint y: 133, endPoint x: 385, endPoint y: 97, distance: 36.8
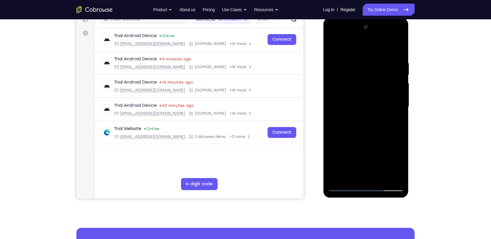
click at [385, 97] on div at bounding box center [365, 106] width 76 height 169
click at [389, 132] on div at bounding box center [365, 106] width 76 height 169
click at [386, 127] on div at bounding box center [365, 106] width 76 height 169
click at [361, 74] on div at bounding box center [365, 106] width 76 height 169
click at [333, 46] on div at bounding box center [365, 106] width 76 height 169
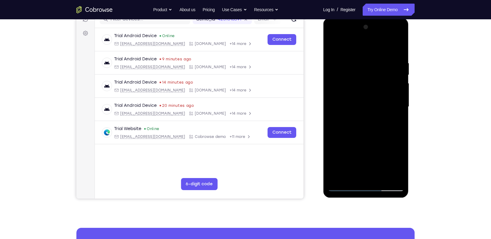
click at [345, 186] on div at bounding box center [365, 106] width 76 height 169
click at [343, 186] on div at bounding box center [365, 106] width 76 height 169
click at [333, 45] on div at bounding box center [365, 106] width 76 height 169
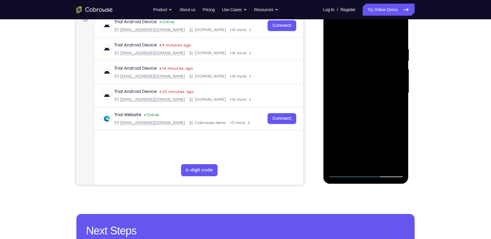
scroll to position [101, 0]
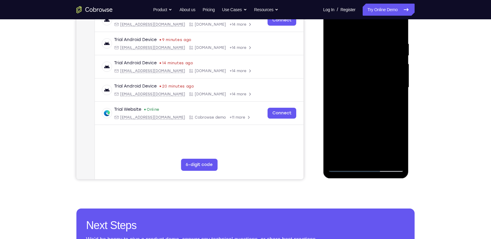
click at [364, 158] on div at bounding box center [365, 87] width 76 height 169
drag, startPoint x: 377, startPoint y: 115, endPoint x: 373, endPoint y: 48, distance: 67.7
click at [373, 48] on div at bounding box center [365, 87] width 76 height 169
drag, startPoint x: 384, startPoint y: 116, endPoint x: 380, endPoint y: 60, distance: 55.7
click at [380, 60] on div at bounding box center [365, 87] width 76 height 169
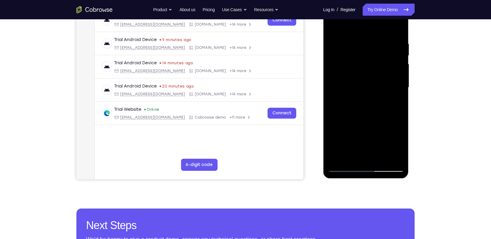
drag, startPoint x: 379, startPoint y: 119, endPoint x: 384, endPoint y: 40, distance: 79.8
click at [384, 40] on div at bounding box center [365, 87] width 76 height 169
drag, startPoint x: 365, startPoint y: 107, endPoint x: 368, endPoint y: 47, distance: 59.8
click at [368, 47] on div at bounding box center [365, 87] width 76 height 169
drag, startPoint x: 359, startPoint y: 126, endPoint x: 358, endPoint y: 36, distance: 89.6
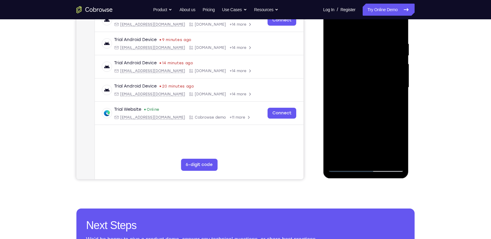
click at [358, 36] on div at bounding box center [365, 87] width 76 height 169
drag, startPoint x: 364, startPoint y: 122, endPoint x: 371, endPoint y: 47, distance: 75.5
click at [371, 47] on div at bounding box center [365, 87] width 76 height 169
click at [399, 127] on div at bounding box center [365, 87] width 76 height 169
click at [361, 53] on div at bounding box center [365, 87] width 76 height 169
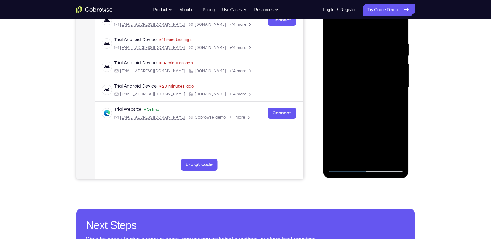
click at [368, 155] on div at bounding box center [365, 87] width 76 height 169
click at [378, 156] on div at bounding box center [365, 87] width 76 height 169
drag, startPoint x: 364, startPoint y: 118, endPoint x: 360, endPoint y: 33, distance: 84.9
click at [360, 33] on div at bounding box center [365, 87] width 76 height 169
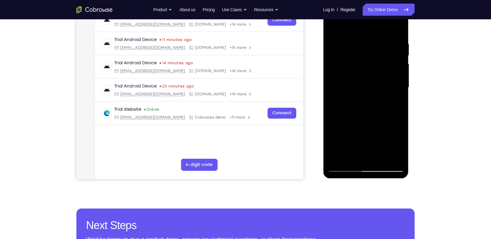
drag, startPoint x: 387, startPoint y: 119, endPoint x: 386, endPoint y: 53, distance: 65.8
click at [386, 53] on div at bounding box center [365, 87] width 76 height 169
drag, startPoint x: 380, startPoint y: 106, endPoint x: 374, endPoint y: 24, distance: 82.3
click at [374, 24] on div at bounding box center [365, 87] width 76 height 169
drag, startPoint x: 383, startPoint y: 103, endPoint x: 382, endPoint y: 27, distance: 76.3
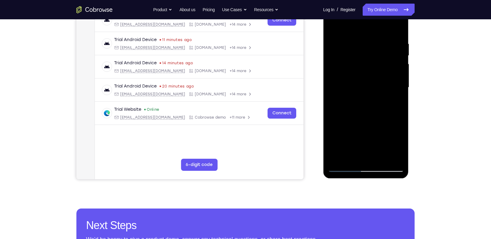
click at [382, 27] on div at bounding box center [365, 87] width 76 height 169
drag, startPoint x: 382, startPoint y: 117, endPoint x: 392, endPoint y: 20, distance: 97.7
click at [392, 20] on div at bounding box center [365, 87] width 76 height 169
drag, startPoint x: 373, startPoint y: 126, endPoint x: 374, endPoint y: 75, distance: 51.6
click at [374, 75] on div at bounding box center [365, 87] width 76 height 169
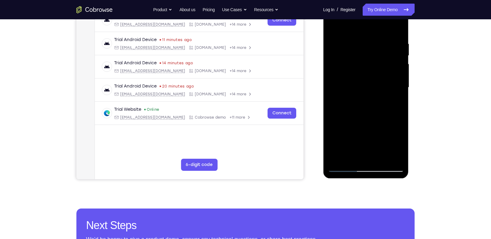
drag, startPoint x: 384, startPoint y: 114, endPoint x: 376, endPoint y: 22, distance: 93.0
click at [376, 22] on div at bounding box center [365, 87] width 76 height 169
drag, startPoint x: 383, startPoint y: 119, endPoint x: 383, endPoint y: 30, distance: 88.7
click at [383, 30] on div at bounding box center [365, 87] width 76 height 169
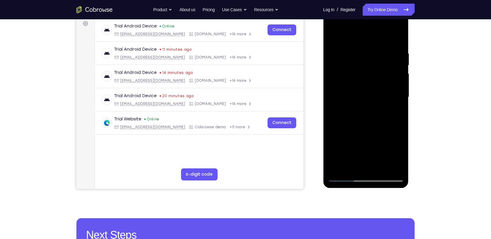
scroll to position [92, 0]
drag, startPoint x: 383, startPoint y: 108, endPoint x: 377, endPoint y: 30, distance: 78.0
click at [377, 30] on div at bounding box center [365, 97] width 76 height 169
drag, startPoint x: 380, startPoint y: 126, endPoint x: 380, endPoint y: 71, distance: 54.9
click at [380, 71] on div at bounding box center [365, 97] width 76 height 169
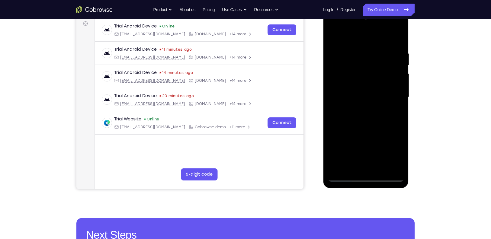
drag, startPoint x: 385, startPoint y: 138, endPoint x: 382, endPoint y: 29, distance: 109.9
click at [382, 29] on div at bounding box center [365, 97] width 76 height 169
drag, startPoint x: 384, startPoint y: 132, endPoint x: 393, endPoint y: 17, distance: 115.6
click at [393, 17] on div at bounding box center [365, 97] width 76 height 169
drag, startPoint x: 372, startPoint y: 124, endPoint x: 380, endPoint y: 62, distance: 61.7
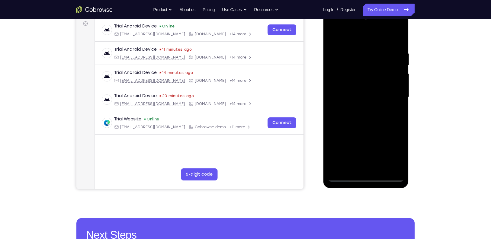
click at [380, 62] on div at bounding box center [365, 97] width 76 height 169
drag, startPoint x: 380, startPoint y: 119, endPoint x: 377, endPoint y: 27, distance: 91.5
click at [377, 27] on div at bounding box center [365, 97] width 76 height 169
drag, startPoint x: 372, startPoint y: 138, endPoint x: 370, endPoint y: 49, distance: 89.3
click at [370, 49] on div at bounding box center [365, 97] width 76 height 169
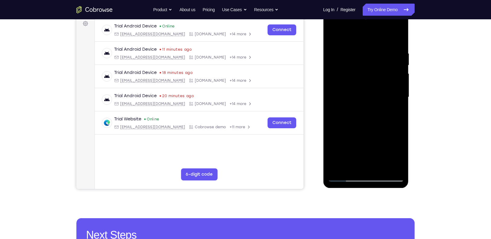
drag, startPoint x: 374, startPoint y: 142, endPoint x: 370, endPoint y: 72, distance: 69.5
click at [370, 72] on div at bounding box center [365, 97] width 76 height 169
drag, startPoint x: 384, startPoint y: 154, endPoint x: 395, endPoint y: 51, distance: 104.1
click at [395, 51] on div at bounding box center [365, 97] width 76 height 169
click at [380, 166] on div at bounding box center [365, 97] width 76 height 169
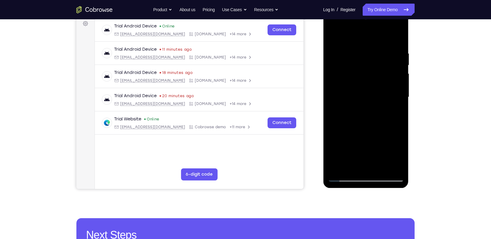
click at [379, 170] on div at bounding box center [365, 97] width 76 height 169
click at [369, 90] on div at bounding box center [365, 97] width 76 height 169
drag, startPoint x: 379, startPoint y: 111, endPoint x: 382, endPoint y: 156, distance: 45.4
click at [382, 156] on div at bounding box center [365, 97] width 76 height 169
drag, startPoint x: 379, startPoint y: 145, endPoint x: 371, endPoint y: 80, distance: 65.6
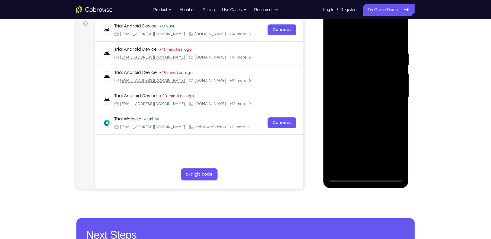
click at [371, 80] on div at bounding box center [365, 97] width 76 height 169
drag, startPoint x: 383, startPoint y: 117, endPoint x: 373, endPoint y: 36, distance: 82.1
click at [373, 36] on div at bounding box center [365, 97] width 76 height 169
click at [362, 138] on div at bounding box center [365, 97] width 76 height 169
click at [345, 175] on div at bounding box center [365, 97] width 76 height 169
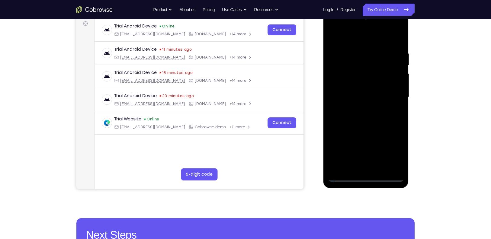
click at [382, 131] on div at bounding box center [365, 97] width 76 height 169
click at [329, 37] on div at bounding box center [365, 97] width 76 height 169
click at [377, 86] on div at bounding box center [365, 97] width 76 height 169
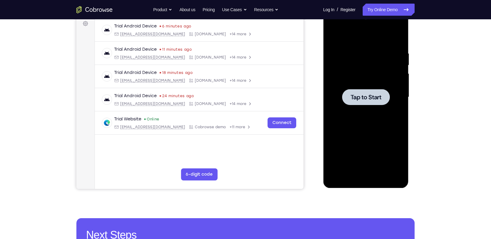
click at [394, 101] on div at bounding box center [365, 97] width 76 height 169
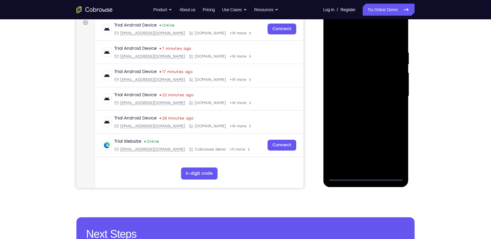
scroll to position [93, 0]
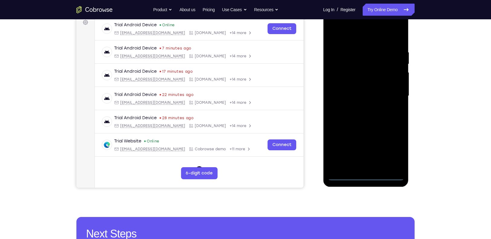
click at [366, 177] on div at bounding box center [365, 95] width 76 height 169
click at [395, 149] on div at bounding box center [365, 95] width 76 height 169
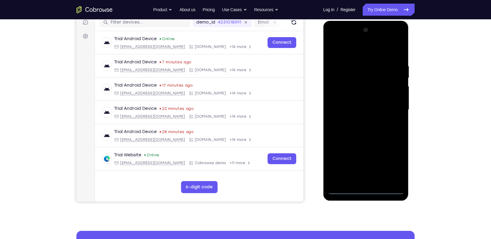
scroll to position [82, 0]
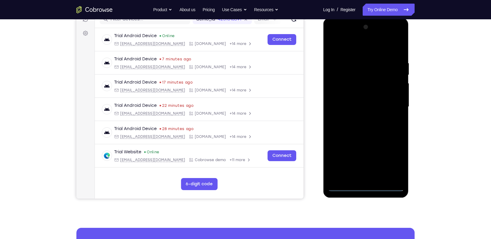
click at [363, 52] on div at bounding box center [365, 106] width 76 height 169
click at [390, 102] on div at bounding box center [365, 106] width 76 height 169
click at [371, 178] on div at bounding box center [365, 106] width 76 height 169
click at [372, 176] on div at bounding box center [365, 106] width 76 height 169
click at [343, 99] on div at bounding box center [365, 106] width 76 height 169
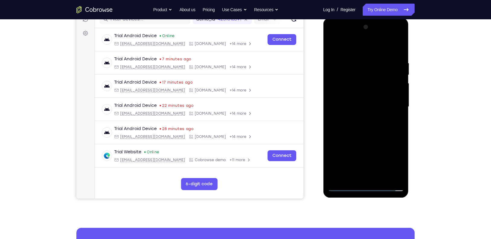
click at [346, 95] on div at bounding box center [365, 106] width 76 height 169
click at [372, 105] on div at bounding box center [365, 106] width 76 height 169
click at [360, 132] on div at bounding box center [365, 106] width 76 height 169
click at [361, 129] on div at bounding box center [365, 106] width 76 height 169
click at [389, 37] on div at bounding box center [365, 106] width 76 height 169
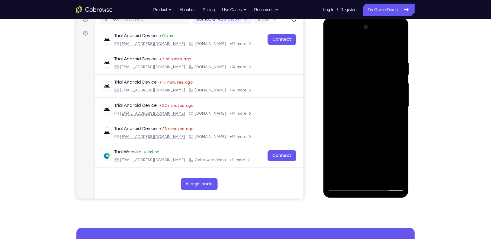
click at [333, 35] on div at bounding box center [365, 106] width 76 height 169
click at [341, 91] on div at bounding box center [365, 106] width 76 height 169
click at [373, 134] on div at bounding box center [365, 106] width 76 height 169
click at [358, 104] on div at bounding box center [365, 106] width 76 height 169
click at [358, 98] on div at bounding box center [365, 106] width 76 height 169
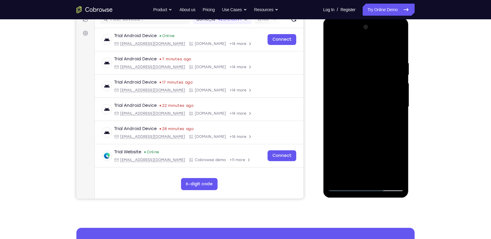
click at [367, 109] on div at bounding box center [365, 106] width 76 height 169
click at [364, 134] on div at bounding box center [365, 106] width 76 height 169
click at [380, 176] on div at bounding box center [365, 106] width 76 height 169
click at [369, 130] on div at bounding box center [365, 106] width 76 height 169
click at [383, 178] on div at bounding box center [365, 106] width 76 height 169
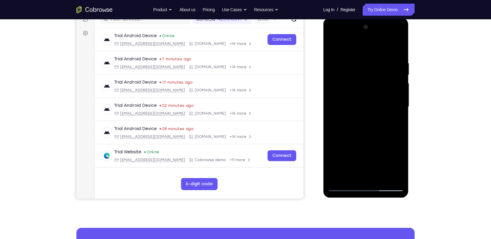
click at [373, 138] on div at bounding box center [365, 106] width 76 height 169
click at [372, 94] on div at bounding box center [365, 106] width 76 height 169
drag, startPoint x: 383, startPoint y: 106, endPoint x: 382, endPoint y: 166, distance: 60.0
click at [382, 166] on div at bounding box center [365, 106] width 76 height 169
drag, startPoint x: 376, startPoint y: 108, endPoint x: 369, endPoint y: 159, distance: 52.1
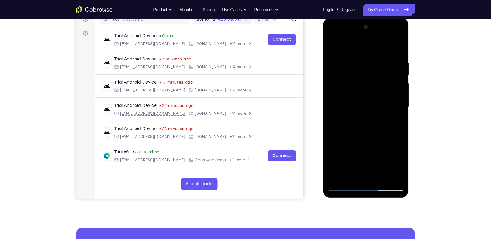
click at [369, 159] on div at bounding box center [365, 106] width 76 height 169
click at [363, 120] on div at bounding box center [365, 106] width 76 height 169
click at [333, 44] on div at bounding box center [365, 106] width 76 height 169
drag, startPoint x: 367, startPoint y: 144, endPoint x: 365, endPoint y: 120, distance: 23.6
click at [365, 120] on div at bounding box center [365, 106] width 76 height 169
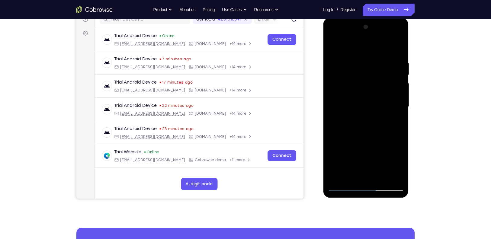
click at [378, 177] on div at bounding box center [365, 106] width 76 height 169
click at [363, 93] on div at bounding box center [365, 106] width 76 height 169
drag, startPoint x: 367, startPoint y: 110, endPoint x: 367, endPoint y: 144, distance: 33.8
click at [367, 144] on div at bounding box center [365, 106] width 76 height 169
drag, startPoint x: 369, startPoint y: 93, endPoint x: 368, endPoint y: 129, distance: 35.6
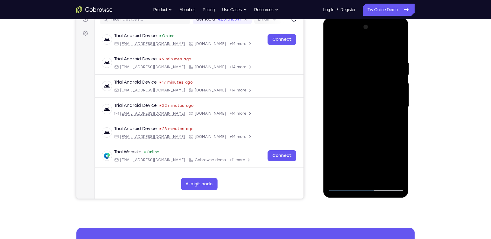
click at [368, 129] on div at bounding box center [365, 106] width 76 height 169
click at [357, 87] on div at bounding box center [365, 106] width 76 height 169
click at [332, 44] on div at bounding box center [365, 106] width 76 height 169
click at [381, 177] on div at bounding box center [365, 106] width 76 height 169
click at [361, 100] on div at bounding box center [365, 106] width 76 height 169
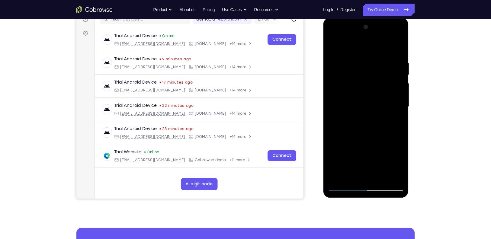
click at [357, 99] on div at bounding box center [365, 106] width 76 height 169
click at [367, 178] on div at bounding box center [365, 106] width 76 height 169
click at [398, 146] on div at bounding box center [365, 106] width 76 height 169
click at [360, 76] on div at bounding box center [365, 106] width 76 height 169
click at [373, 175] on div at bounding box center [365, 106] width 76 height 169
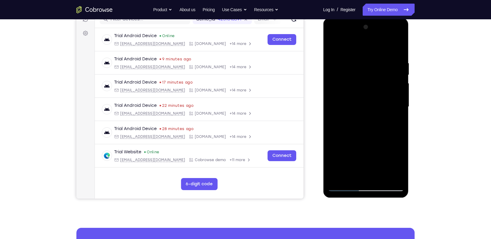
drag, startPoint x: 385, startPoint y: 145, endPoint x: 379, endPoint y: 91, distance: 54.6
click at [378, 93] on div at bounding box center [365, 106] width 76 height 169
drag, startPoint x: 380, startPoint y: 133, endPoint x: 372, endPoint y: 66, distance: 67.4
click at [372, 66] on div at bounding box center [365, 106] width 76 height 169
click at [398, 148] on div at bounding box center [365, 106] width 76 height 169
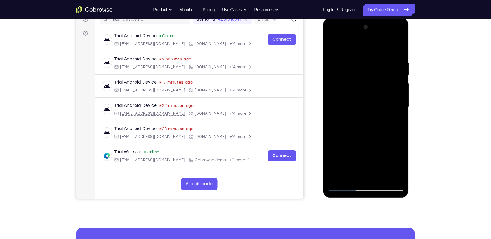
click at [364, 65] on div at bounding box center [365, 106] width 76 height 169
click at [357, 174] on div at bounding box center [365, 106] width 76 height 169
click at [372, 175] on div at bounding box center [365, 106] width 76 height 169
drag, startPoint x: 378, startPoint y: 116, endPoint x: 380, endPoint y: 77, distance: 38.4
click at [380, 77] on div at bounding box center [365, 106] width 76 height 169
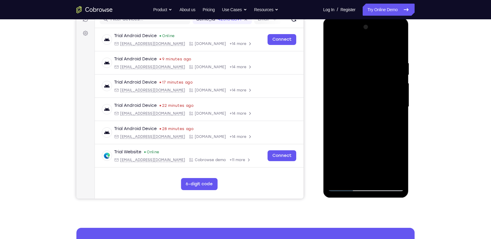
drag, startPoint x: 383, startPoint y: 107, endPoint x: 380, endPoint y: 55, distance: 52.6
drag, startPoint x: 57, startPoint y: 37, endPoint x: 449, endPoint y: 76, distance: 393.8
click at [449, 76] on div "Your Support Agent Your Customer Web iOS Android Next Steps We’d be happy to gi…" at bounding box center [245, 136] width 491 height 398
drag, startPoint x: 376, startPoint y: 129, endPoint x: 368, endPoint y: 43, distance: 86.7
click at [368, 43] on div at bounding box center [365, 106] width 76 height 169
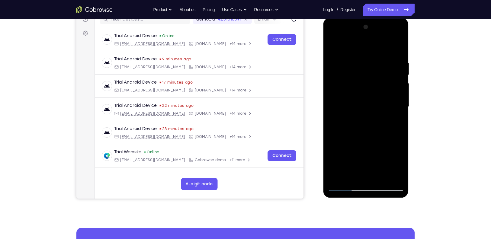
drag, startPoint x: 377, startPoint y: 143, endPoint x: 359, endPoint y: 76, distance: 69.3
click at [359, 76] on div at bounding box center [365, 106] width 76 height 169
drag, startPoint x: 366, startPoint y: 109, endPoint x: 356, endPoint y: 38, distance: 71.8
click at [356, 38] on div at bounding box center [365, 106] width 76 height 169
drag, startPoint x: 375, startPoint y: 142, endPoint x: 358, endPoint y: 59, distance: 85.3
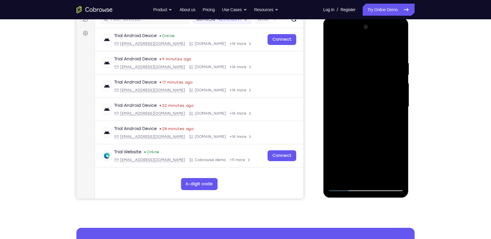
click at [358, 59] on div at bounding box center [365, 106] width 76 height 169
drag, startPoint x: 370, startPoint y: 131, endPoint x: 360, endPoint y: 42, distance: 89.5
click at [360, 42] on div at bounding box center [365, 106] width 76 height 169
drag, startPoint x: 368, startPoint y: 103, endPoint x: 356, endPoint y: 33, distance: 71.4
click at [356, 33] on div at bounding box center [365, 106] width 76 height 169
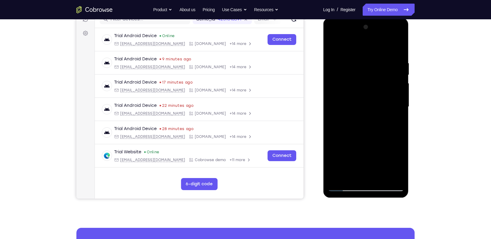
drag, startPoint x: 379, startPoint y: 135, endPoint x: 374, endPoint y: 71, distance: 63.5
click at [374, 71] on div at bounding box center [365, 106] width 76 height 169
drag, startPoint x: 374, startPoint y: 72, endPoint x: 372, endPoint y: 117, distance: 44.7
click at [372, 117] on div at bounding box center [365, 106] width 76 height 169
drag, startPoint x: 377, startPoint y: 154, endPoint x: 374, endPoint y: 91, distance: 63.4
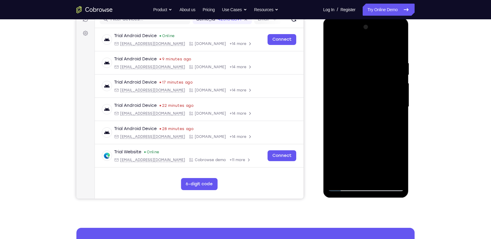
click at [374, 91] on div at bounding box center [365, 106] width 76 height 169
drag, startPoint x: 370, startPoint y: 119, endPoint x: 357, endPoint y: 49, distance: 71.5
click at [357, 49] on div at bounding box center [365, 106] width 76 height 169
drag, startPoint x: 369, startPoint y: 154, endPoint x: 353, endPoint y: 62, distance: 93.5
click at [353, 62] on div at bounding box center [365, 106] width 76 height 169
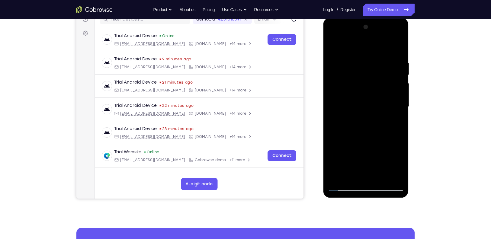
drag, startPoint x: 373, startPoint y: 121, endPoint x: 358, endPoint y: 47, distance: 75.3
click at [358, 47] on div at bounding box center [365, 106] width 76 height 169
drag, startPoint x: 377, startPoint y: 137, endPoint x: 363, endPoint y: 72, distance: 66.9
click at [363, 72] on div at bounding box center [365, 106] width 76 height 169
drag, startPoint x: 379, startPoint y: 134, endPoint x: 371, endPoint y: 48, distance: 86.0
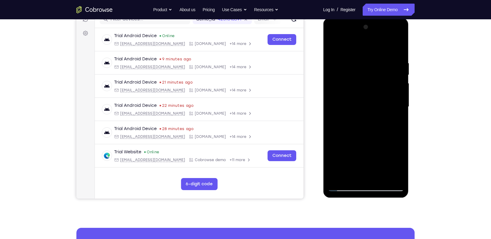
click at [371, 48] on div at bounding box center [365, 106] width 76 height 169
drag, startPoint x: 376, startPoint y: 126, endPoint x: 366, endPoint y: 65, distance: 61.8
click at [366, 66] on div at bounding box center [365, 106] width 76 height 169
drag, startPoint x: 375, startPoint y: 126, endPoint x: 352, endPoint y: 54, distance: 76.2
click at [352, 54] on div at bounding box center [365, 106] width 76 height 169
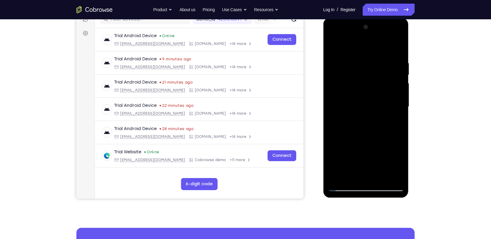
drag, startPoint x: 382, startPoint y: 155, endPoint x: 367, endPoint y: 63, distance: 92.7
click at [367, 63] on div at bounding box center [365, 106] width 76 height 169
drag, startPoint x: 380, startPoint y: 141, endPoint x: 379, endPoint y: 73, distance: 67.6
click at [379, 73] on div at bounding box center [365, 106] width 76 height 169
click at [399, 149] on div at bounding box center [365, 106] width 76 height 169
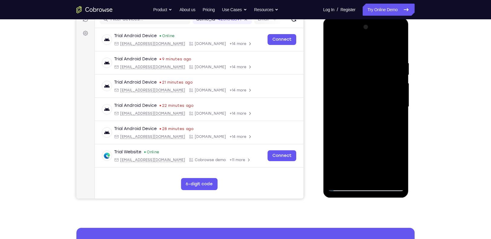
click at [367, 74] on div at bounding box center [365, 106] width 76 height 169
click at [365, 174] on div at bounding box center [365, 106] width 76 height 169
drag, startPoint x: 56, startPoint y: 160, endPoint x: 425, endPoint y: 183, distance: 370.0
click at [425, 183] on div "Your Support Agent Your Customer Web iOS Android Next Steps We’d be happy to gi…" at bounding box center [245, 136] width 386 height 398
click at [368, 100] on div at bounding box center [365, 106] width 76 height 169
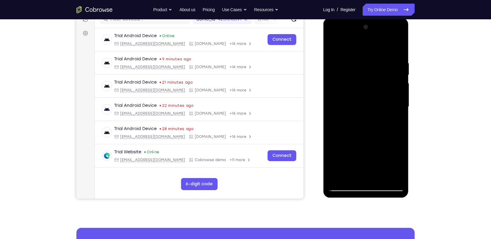
drag, startPoint x: 347, startPoint y: 117, endPoint x: 345, endPoint y: 170, distance: 53.4
click at [345, 170] on div at bounding box center [365, 106] width 76 height 169
drag, startPoint x: 381, startPoint y: 94, endPoint x: 379, endPoint y: 121, distance: 26.7
click at [379, 121] on div at bounding box center [365, 106] width 76 height 169
drag, startPoint x: 383, startPoint y: 101, endPoint x: 385, endPoint y: 139, distance: 38.4
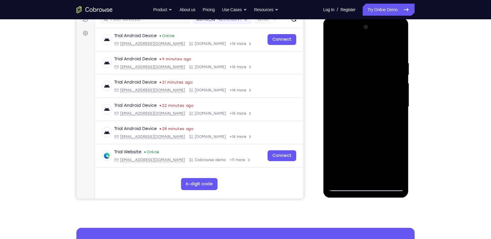
click at [385, 139] on div at bounding box center [365, 106] width 76 height 169
click at [357, 119] on div at bounding box center [365, 106] width 76 height 169
click at [350, 156] on div at bounding box center [365, 106] width 76 height 169
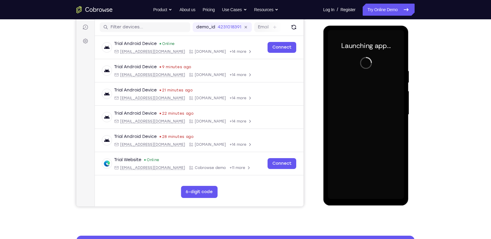
scroll to position [71, 0]
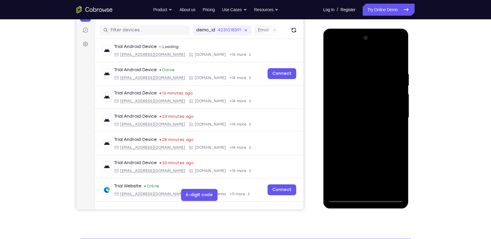
click at [368, 196] on div at bounding box center [365, 117] width 76 height 169
click at [394, 172] on div at bounding box center [365, 117] width 76 height 169
click at [355, 59] on div at bounding box center [365, 117] width 76 height 169
click at [388, 114] on div at bounding box center [365, 117] width 76 height 169
click at [374, 190] on div at bounding box center [365, 117] width 76 height 169
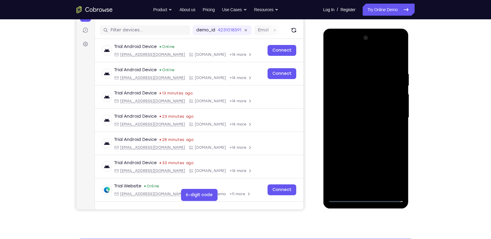
click at [363, 109] on div at bounding box center [365, 117] width 76 height 169
click at [351, 104] on div at bounding box center [365, 117] width 76 height 169
click at [372, 119] on div at bounding box center [365, 117] width 76 height 169
click at [364, 141] on div at bounding box center [365, 117] width 76 height 169
click at [365, 138] on div at bounding box center [365, 117] width 76 height 169
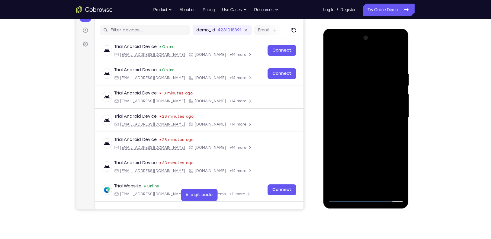
click at [382, 188] on div at bounding box center [365, 117] width 76 height 169
click at [369, 138] on div at bounding box center [365, 117] width 76 height 169
click at [380, 191] on div at bounding box center [365, 117] width 76 height 169
click at [376, 150] on div at bounding box center [365, 117] width 76 height 169
click at [372, 106] on div at bounding box center [365, 117] width 76 height 169
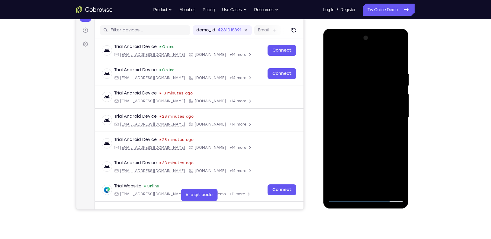
drag, startPoint x: 352, startPoint y: 128, endPoint x: 350, endPoint y: 169, distance: 41.7
click at [350, 169] on div at bounding box center [365, 117] width 76 height 169
click at [358, 114] on div at bounding box center [365, 117] width 76 height 169
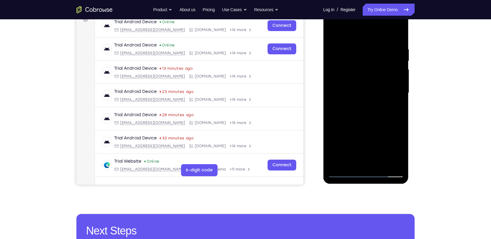
click at [364, 163] on div at bounding box center [365, 92] width 76 height 169
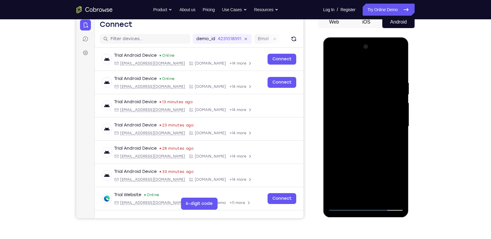
scroll to position [62, 0]
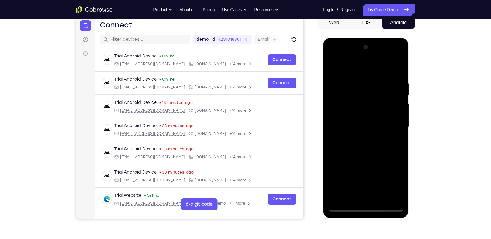
drag, startPoint x: 374, startPoint y: 158, endPoint x: 358, endPoint y: 98, distance: 62.0
click at [358, 98] on div at bounding box center [365, 127] width 76 height 169
drag, startPoint x: 370, startPoint y: 151, endPoint x: 352, endPoint y: 84, distance: 69.4
click at [352, 84] on div at bounding box center [365, 127] width 76 height 169
drag, startPoint x: 371, startPoint y: 148, endPoint x: 356, endPoint y: 72, distance: 77.9
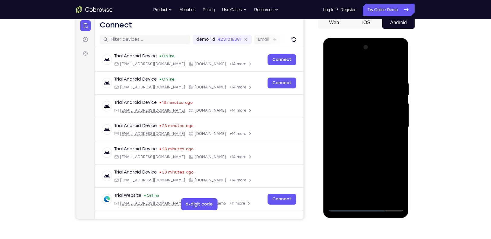
click at [356, 72] on div at bounding box center [365, 127] width 76 height 169
drag, startPoint x: 380, startPoint y: 179, endPoint x: 380, endPoint y: 104, distance: 75.1
click at [380, 110] on div at bounding box center [365, 127] width 76 height 169
drag, startPoint x: 388, startPoint y: 134, endPoint x: 380, endPoint y: 83, distance: 51.9
click at [380, 83] on div at bounding box center [365, 127] width 76 height 169
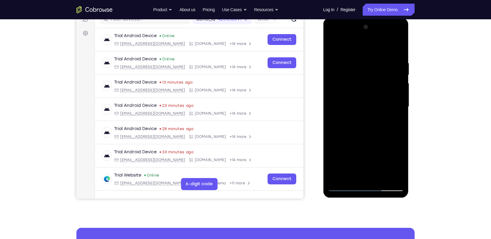
scroll to position [82, 0]
click at [399, 147] on div at bounding box center [365, 106] width 76 height 169
click at [366, 76] on div at bounding box center [365, 106] width 76 height 169
click at [373, 175] on div at bounding box center [365, 106] width 76 height 169
drag, startPoint x: 375, startPoint y: 151, endPoint x: 387, endPoint y: 70, distance: 81.2
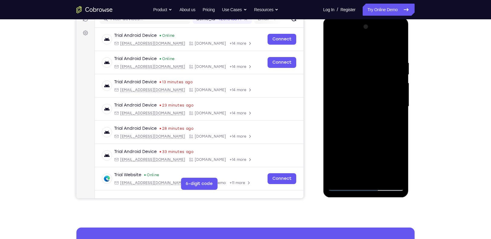
click at [387, 70] on div at bounding box center [365, 106] width 76 height 169
drag, startPoint x: 383, startPoint y: 123, endPoint x: 381, endPoint y: 45, distance: 77.9
click at [381, 45] on div at bounding box center [365, 106] width 76 height 169
drag, startPoint x: 384, startPoint y: 96, endPoint x: 375, endPoint y: 41, distance: 55.7
click at [375, 41] on div at bounding box center [365, 106] width 76 height 169
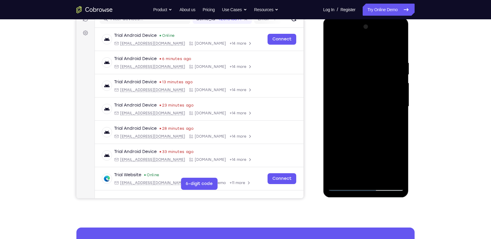
drag, startPoint x: 377, startPoint y: 104, endPoint x: 368, endPoint y: 41, distance: 63.7
click at [368, 41] on div at bounding box center [365, 106] width 76 height 169
drag, startPoint x: 366, startPoint y: 118, endPoint x: 344, endPoint y: 43, distance: 78.0
click at [344, 43] on div at bounding box center [365, 106] width 76 height 169
drag, startPoint x: 376, startPoint y: 163, endPoint x: 368, endPoint y: 85, distance: 78.3
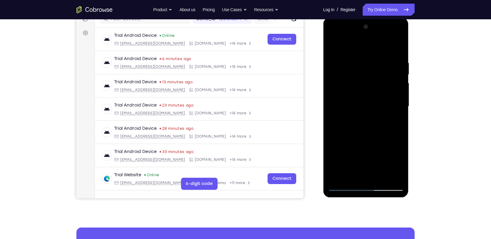
click at [368, 85] on div at bounding box center [365, 106] width 76 height 169
drag, startPoint x: 386, startPoint y: 128, endPoint x: 385, endPoint y: 64, distance: 64.0
click at [385, 64] on div at bounding box center [365, 106] width 76 height 169
drag, startPoint x: 384, startPoint y: 129, endPoint x: 377, endPoint y: 53, distance: 75.8
click at [377, 54] on div at bounding box center [365, 106] width 76 height 169
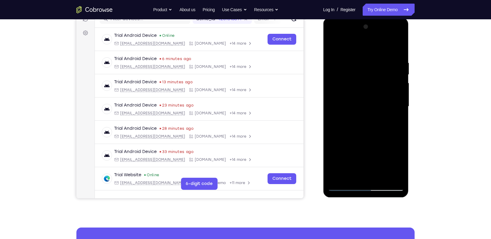
drag, startPoint x: 389, startPoint y: 134, endPoint x: 374, endPoint y: 51, distance: 84.0
click at [374, 51] on div at bounding box center [365, 106] width 76 height 169
drag, startPoint x: 375, startPoint y: 136, endPoint x: 362, endPoint y: 59, distance: 78.1
click at [362, 59] on div at bounding box center [365, 106] width 76 height 169
drag, startPoint x: 388, startPoint y: 152, endPoint x: 386, endPoint y: 83, distance: 69.7
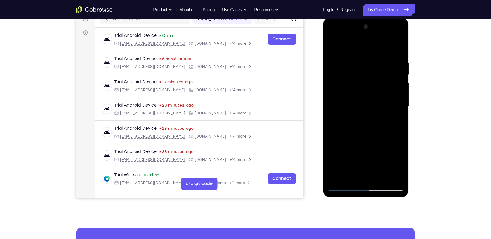
click at [386, 83] on div at bounding box center [365, 106] width 76 height 169
drag, startPoint x: 383, startPoint y: 135, endPoint x: 384, endPoint y: 68, distance: 67.0
click at [384, 68] on div at bounding box center [365, 106] width 76 height 169
drag, startPoint x: 371, startPoint y: 110, endPoint x: 367, endPoint y: 35, distance: 74.3
click at [367, 35] on div at bounding box center [365, 106] width 76 height 169
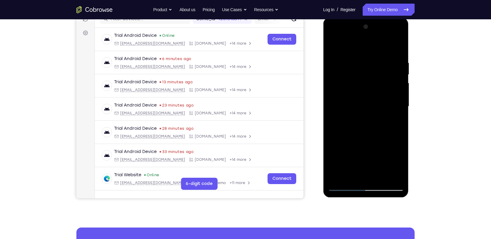
drag, startPoint x: 387, startPoint y: 141, endPoint x: 382, endPoint y: 62, distance: 79.2
click at [382, 62] on div at bounding box center [365, 106] width 76 height 169
drag, startPoint x: 384, startPoint y: 117, endPoint x: 382, endPoint y: 51, distance: 66.1
click at [382, 51] on div at bounding box center [365, 106] width 76 height 169
drag, startPoint x: 381, startPoint y: 93, endPoint x: 379, endPoint y: 42, distance: 51.6
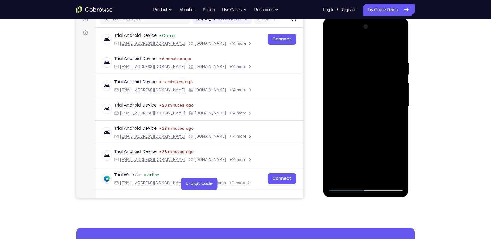
click at [379, 42] on div at bounding box center [365, 106] width 76 height 169
drag, startPoint x: 384, startPoint y: 136, endPoint x: 384, endPoint y: 173, distance: 37.7
click at [384, 173] on div at bounding box center [365, 106] width 76 height 169
drag, startPoint x: 365, startPoint y: 84, endPoint x: 364, endPoint y: 115, distance: 30.8
click at [364, 115] on div at bounding box center [365, 106] width 76 height 169
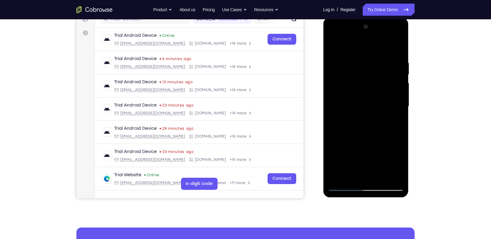
drag, startPoint x: 364, startPoint y: 115, endPoint x: 364, endPoint y: 124, distance: 9.4
click at [364, 124] on div at bounding box center [365, 106] width 76 height 169
drag, startPoint x: 367, startPoint y: 134, endPoint x: 366, endPoint y: 78, distance: 56.1
click at [366, 78] on div at bounding box center [365, 106] width 76 height 169
drag, startPoint x: 378, startPoint y: 155, endPoint x: 383, endPoint y: 91, distance: 64.4
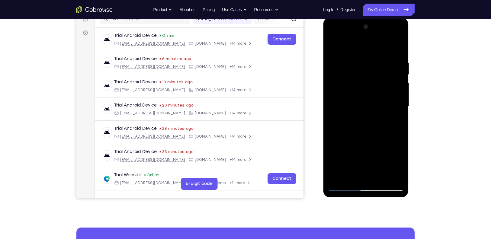
click at [383, 91] on div at bounding box center [365, 106] width 76 height 169
drag, startPoint x: 381, startPoint y: 142, endPoint x: 370, endPoint y: 69, distance: 74.0
click at [370, 69] on div at bounding box center [365, 106] width 76 height 169
click at [396, 145] on div at bounding box center [365, 106] width 76 height 169
click at [368, 72] on div at bounding box center [365, 106] width 76 height 169
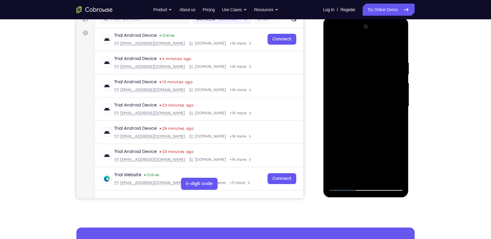
click at [364, 171] on div at bounding box center [365, 106] width 76 height 169
click at [368, 176] on div at bounding box center [365, 106] width 76 height 169
drag, startPoint x: 377, startPoint y: 144, endPoint x: 382, endPoint y: 70, distance: 74.3
click at [382, 70] on div at bounding box center [365, 106] width 76 height 169
drag, startPoint x: 386, startPoint y: 136, endPoint x: 391, endPoint y: 70, distance: 66.6
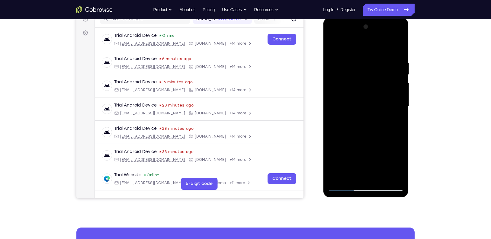
click at [391, 71] on div at bounding box center [365, 106] width 76 height 169
click at [398, 146] on div at bounding box center [365, 106] width 76 height 169
click at [365, 78] on div at bounding box center [365, 106] width 76 height 169
click at [368, 172] on div at bounding box center [365, 106] width 76 height 169
click at [371, 175] on div at bounding box center [365, 106] width 76 height 169
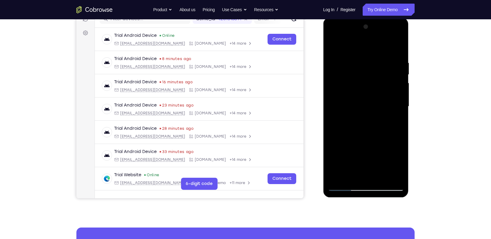
drag, startPoint x: 375, startPoint y: 145, endPoint x: 372, endPoint y: 77, distance: 68.2
click at [372, 77] on div at bounding box center [365, 106] width 76 height 169
drag, startPoint x: 377, startPoint y: 146, endPoint x: 371, endPoint y: 69, distance: 76.5
click at [371, 69] on div at bounding box center [365, 106] width 76 height 169
drag, startPoint x: 385, startPoint y: 126, endPoint x: 377, endPoint y: 46, distance: 80.1
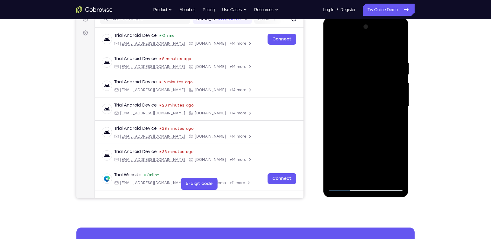
click at [377, 46] on div at bounding box center [365, 106] width 76 height 169
click at [400, 146] on div at bounding box center [365, 106] width 76 height 169
click at [363, 63] on div at bounding box center [365, 106] width 76 height 169
click at [368, 173] on div at bounding box center [365, 106] width 76 height 169
click at [369, 176] on div at bounding box center [365, 106] width 76 height 169
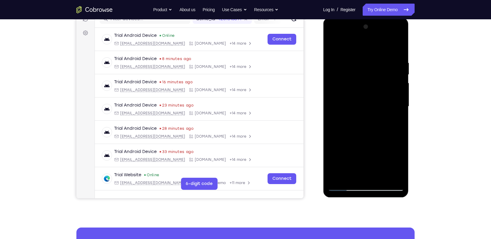
drag, startPoint x: 381, startPoint y: 142, endPoint x: 381, endPoint y: 87, distance: 54.6
click at [381, 87] on div at bounding box center [365, 106] width 76 height 169
drag, startPoint x: 380, startPoint y: 144, endPoint x: 384, endPoint y: 118, distance: 26.2
click at [383, 129] on div at bounding box center [365, 106] width 76 height 169
click at [384, 118] on div at bounding box center [365, 106] width 76 height 169
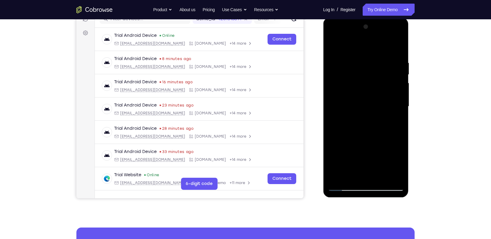
drag, startPoint x: 382, startPoint y: 148, endPoint x: 391, endPoint y: 62, distance: 86.2
click at [391, 62] on div at bounding box center [365, 106] width 76 height 169
click at [399, 145] on div at bounding box center [365, 106] width 76 height 169
click at [361, 71] on div at bounding box center [365, 106] width 76 height 169
click at [365, 173] on div at bounding box center [365, 106] width 76 height 169
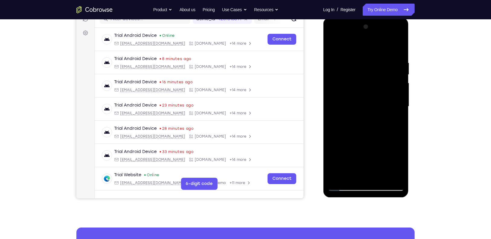
click at [366, 176] on div at bounding box center [365, 106] width 76 height 169
click at [381, 175] on div at bounding box center [365, 106] width 76 height 169
click at [365, 103] on div at bounding box center [365, 106] width 76 height 169
drag, startPoint x: 351, startPoint y: 119, endPoint x: 346, endPoint y: 179, distance: 60.9
click at [346, 179] on div at bounding box center [365, 106] width 76 height 169
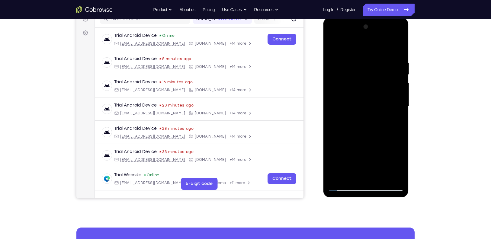
click at [352, 112] on div at bounding box center [365, 106] width 76 height 169
click at [351, 114] on div at bounding box center [365, 106] width 76 height 169
drag, startPoint x: 360, startPoint y: 82, endPoint x: 361, endPoint y: 96, distance: 13.6
click at [361, 96] on div at bounding box center [365, 106] width 76 height 169
drag, startPoint x: 355, startPoint y: 90, endPoint x: 351, endPoint y: 154, distance: 64.7
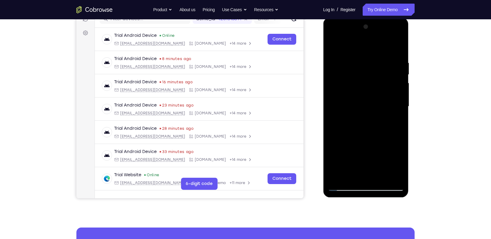
click at [351, 154] on div at bounding box center [365, 106] width 76 height 169
drag, startPoint x: 350, startPoint y: 107, endPoint x: 346, endPoint y: 162, distance: 55.7
click at [346, 162] on div at bounding box center [365, 106] width 76 height 169
click at [358, 107] on div at bounding box center [365, 106] width 76 height 169
click at [333, 43] on div at bounding box center [365, 106] width 76 height 169
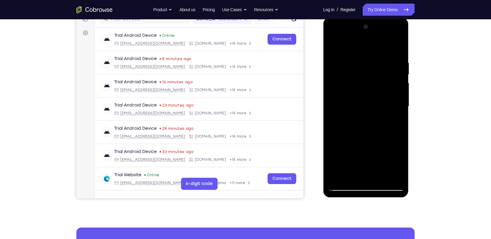
drag, startPoint x: 357, startPoint y: 91, endPoint x: 359, endPoint y: 136, distance: 45.3
click at [359, 136] on div at bounding box center [365, 106] width 76 height 169
click at [378, 176] on div at bounding box center [365, 106] width 76 height 169
click at [373, 95] on div at bounding box center [365, 106] width 76 height 169
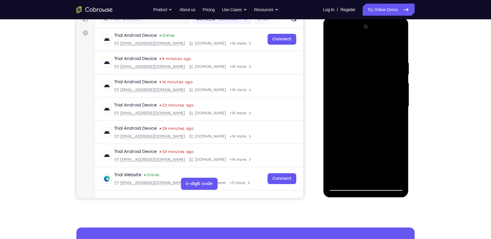
click at [367, 124] on div at bounding box center [365, 106] width 76 height 169
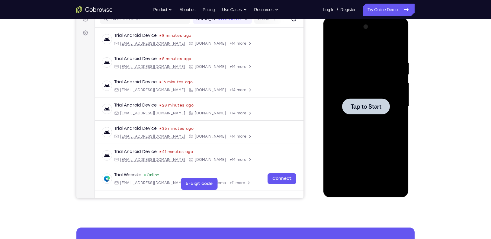
click at [364, 97] on div at bounding box center [365, 106] width 76 height 169
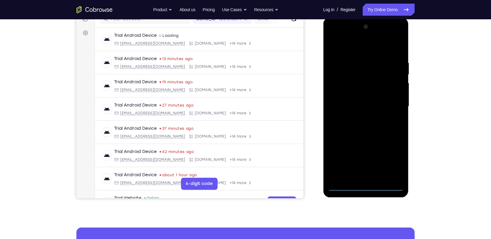
click at [364, 188] on div at bounding box center [365, 106] width 76 height 169
click at [389, 161] on div at bounding box center [365, 106] width 76 height 169
click at [360, 49] on div at bounding box center [365, 106] width 76 height 169
click at [390, 103] on div at bounding box center [365, 106] width 76 height 169
click at [357, 116] on div at bounding box center [365, 106] width 76 height 169
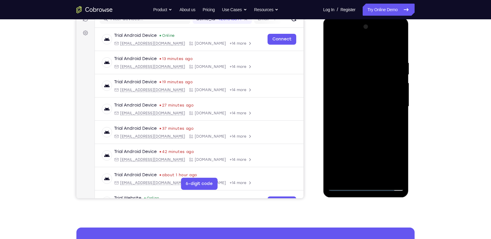
click at [357, 101] on div at bounding box center [365, 106] width 76 height 169
click at [357, 94] on div at bounding box center [365, 106] width 76 height 169
click at [362, 104] on div at bounding box center [365, 106] width 76 height 169
click at [376, 127] on div at bounding box center [365, 106] width 76 height 169
click at [382, 124] on div at bounding box center [365, 106] width 76 height 169
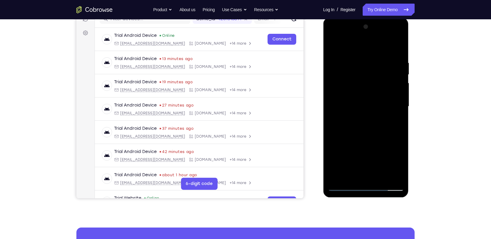
click at [374, 132] on div at bounding box center [365, 106] width 76 height 169
click at [399, 177] on div at bounding box center [365, 106] width 76 height 169
click at [380, 175] on div at bounding box center [365, 106] width 76 height 169
click at [377, 138] on div at bounding box center [365, 106] width 76 height 169
click at [367, 98] on div at bounding box center [365, 106] width 76 height 169
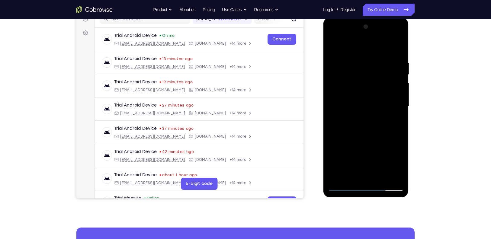
drag, startPoint x: 379, startPoint y: 94, endPoint x: 391, endPoint y: 142, distance: 49.5
click at [391, 142] on div at bounding box center [365, 106] width 76 height 169
drag, startPoint x: 389, startPoint y: 106, endPoint x: 392, endPoint y: 135, distance: 28.8
click at [392, 135] on div at bounding box center [365, 106] width 76 height 169
drag, startPoint x: 362, startPoint y: 94, endPoint x: 360, endPoint y: 149, distance: 55.5
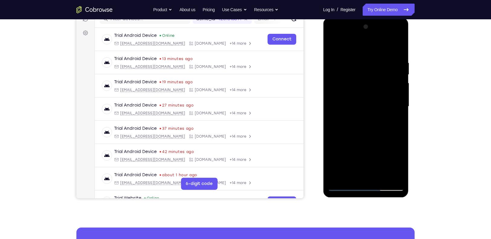
click at [360, 149] on div at bounding box center [365, 106] width 76 height 169
drag, startPoint x: 370, startPoint y: 72, endPoint x: 360, endPoint y: 151, distance: 79.7
click at [360, 151] on div at bounding box center [365, 106] width 76 height 169
drag, startPoint x: 370, startPoint y: 106, endPoint x: 364, endPoint y: 152, distance: 47.2
click at [364, 152] on div at bounding box center [365, 106] width 76 height 169
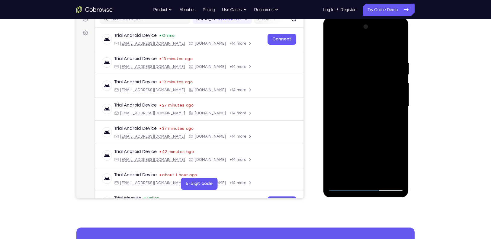
drag, startPoint x: 376, startPoint y: 109, endPoint x: 364, endPoint y: 169, distance: 60.8
click at [364, 169] on div at bounding box center [365, 106] width 76 height 169
drag, startPoint x: 373, startPoint y: 144, endPoint x: 359, endPoint y: 71, distance: 74.1
click at [359, 71] on div at bounding box center [365, 106] width 76 height 169
drag, startPoint x: 363, startPoint y: 123, endPoint x: 359, endPoint y: 64, distance: 59.6
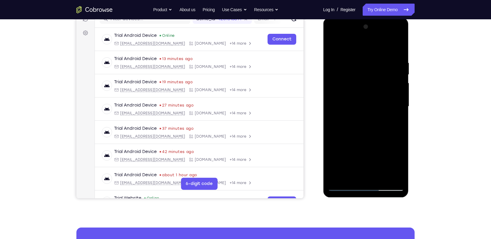
click at [359, 64] on div at bounding box center [365, 106] width 76 height 169
drag, startPoint x: 363, startPoint y: 105, endPoint x: 364, endPoint y: 44, distance: 60.9
click at [364, 44] on div at bounding box center [365, 106] width 76 height 169
drag, startPoint x: 368, startPoint y: 103, endPoint x: 354, endPoint y: 16, distance: 88.0
click at [354, 17] on html "Online web based iOS Simulators and Android Emulators. Run iPhone, iPad, Mobile…" at bounding box center [366, 107] width 86 height 181
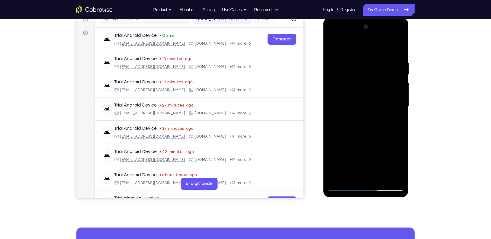
drag, startPoint x: 360, startPoint y: 89, endPoint x: 342, endPoint y: 12, distance: 79.1
click at [342, 17] on html "Online web based iOS Simulators and Android Emulators. Run iPhone, iPad, Mobile…" at bounding box center [366, 107] width 86 height 181
drag, startPoint x: 341, startPoint y: 118, endPoint x: 332, endPoint y: 73, distance: 45.8
click at [332, 73] on div at bounding box center [365, 106] width 76 height 169
drag, startPoint x: 350, startPoint y: 144, endPoint x: 349, endPoint y: 109, distance: 34.7
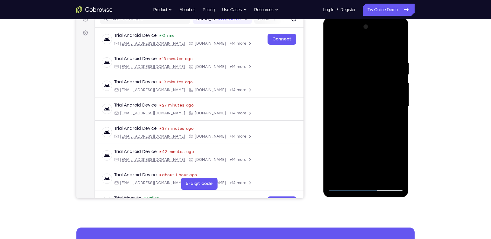
click at [349, 109] on div at bounding box center [365, 106] width 76 height 169
drag, startPoint x: 366, startPoint y: 133, endPoint x: 361, endPoint y: 81, distance: 52.2
click at [361, 81] on div at bounding box center [365, 106] width 76 height 169
drag, startPoint x: 367, startPoint y: 151, endPoint x: 367, endPoint y: 113, distance: 38.6
click at [367, 113] on div at bounding box center [365, 106] width 76 height 169
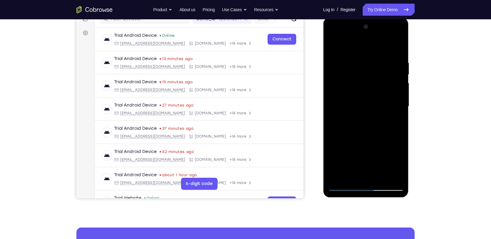
drag, startPoint x: 368, startPoint y: 141, endPoint x: 368, endPoint y: 109, distance: 32.0
click at [368, 109] on div at bounding box center [365, 106] width 76 height 169
click at [362, 137] on div at bounding box center [365, 106] width 76 height 169
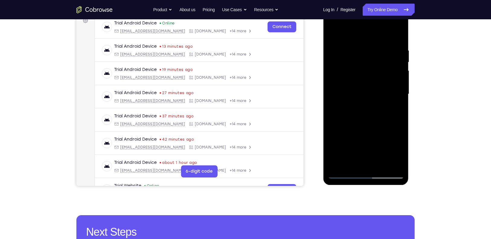
scroll to position [96, 0]
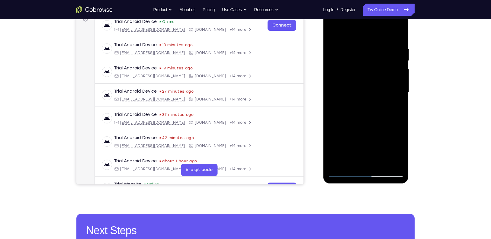
click at [346, 171] on div at bounding box center [365, 92] width 76 height 169
drag, startPoint x: 375, startPoint y: 127, endPoint x: 379, endPoint y: 74, distance: 53.9
click at [379, 74] on div at bounding box center [365, 92] width 76 height 169
click at [367, 107] on div at bounding box center [365, 92] width 76 height 169
drag, startPoint x: 376, startPoint y: 108, endPoint x: 377, endPoint y: 118, distance: 9.7
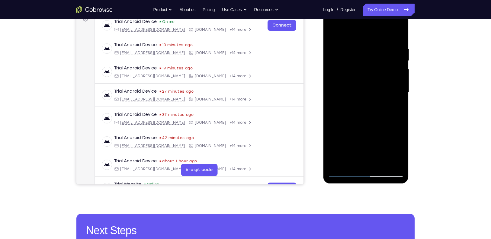
click at [377, 118] on div at bounding box center [365, 92] width 76 height 169
click at [342, 170] on div at bounding box center [365, 92] width 76 height 169
click at [345, 170] on div at bounding box center [365, 92] width 76 height 169
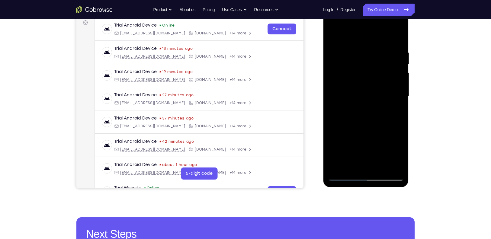
scroll to position [95, 0]
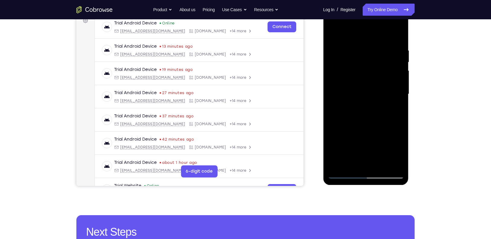
click at [343, 176] on div at bounding box center [365, 94] width 76 height 169
drag, startPoint x: 393, startPoint y: 138, endPoint x: 384, endPoint y: 74, distance: 64.9
click at [384, 74] on div at bounding box center [365, 94] width 76 height 169
drag, startPoint x: 384, startPoint y: 113, endPoint x: 377, endPoint y: 51, distance: 63.2
click at [377, 51] on div at bounding box center [365, 94] width 76 height 169
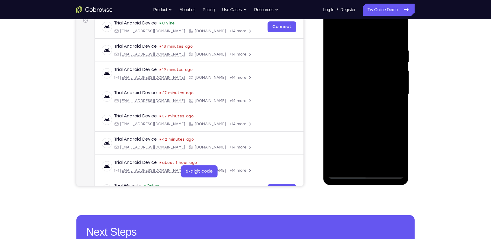
drag, startPoint x: 358, startPoint y: 109, endPoint x: 359, endPoint y: 44, distance: 65.5
click at [359, 44] on div at bounding box center [365, 94] width 76 height 169
click at [359, 118] on div at bounding box center [365, 94] width 76 height 169
click at [369, 165] on div at bounding box center [365, 94] width 76 height 169
click at [399, 135] on div at bounding box center [365, 94] width 76 height 169
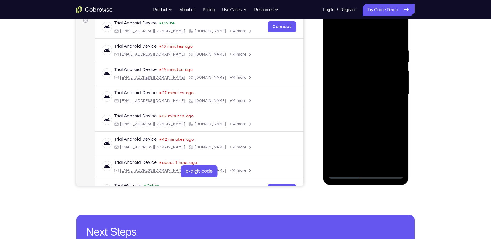
click at [343, 59] on div at bounding box center [365, 94] width 76 height 169
click at [378, 163] on div at bounding box center [365, 94] width 76 height 169
drag, startPoint x: 368, startPoint y: 158, endPoint x: 362, endPoint y: 96, distance: 63.0
click at [362, 96] on div at bounding box center [365, 94] width 76 height 169
drag, startPoint x: 376, startPoint y: 119, endPoint x: 364, endPoint y: 62, distance: 57.3
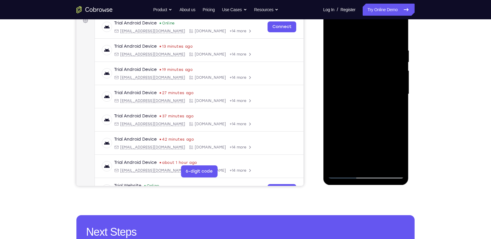
click at [364, 62] on div at bounding box center [365, 94] width 76 height 169
drag, startPoint x: 369, startPoint y: 113, endPoint x: 361, endPoint y: 59, distance: 54.2
click at [361, 59] on div at bounding box center [365, 94] width 76 height 169
drag, startPoint x: 371, startPoint y: 122, endPoint x: 364, endPoint y: 63, distance: 59.0
click at [364, 63] on div at bounding box center [365, 94] width 76 height 169
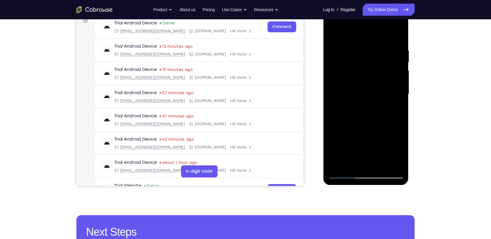
drag, startPoint x: 373, startPoint y: 125, endPoint x: 362, endPoint y: 68, distance: 58.0
click at [362, 68] on div at bounding box center [365, 94] width 76 height 169
click at [399, 135] on div at bounding box center [365, 94] width 76 height 169
click at [345, 60] on div at bounding box center [365, 94] width 76 height 169
click at [364, 161] on div at bounding box center [365, 94] width 76 height 169
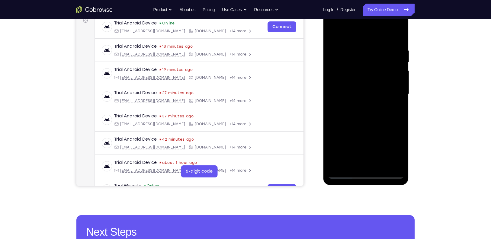
click at [364, 161] on div at bounding box center [365, 94] width 76 height 169
click at [364, 163] on div at bounding box center [365, 94] width 76 height 169
click at [354, 162] on div at bounding box center [365, 94] width 76 height 169
drag, startPoint x: 377, startPoint y: 142, endPoint x: 373, endPoint y: 74, distance: 68.0
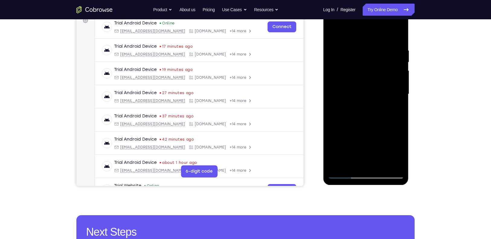
click at [373, 74] on div at bounding box center [365, 94] width 76 height 169
drag, startPoint x: 378, startPoint y: 116, endPoint x: 364, endPoint y: 62, distance: 55.5
click at [364, 62] on div at bounding box center [365, 94] width 76 height 169
drag, startPoint x: 365, startPoint y: 83, endPoint x: 355, endPoint y: 23, distance: 60.8
click at [355, 23] on div at bounding box center [365, 94] width 76 height 169
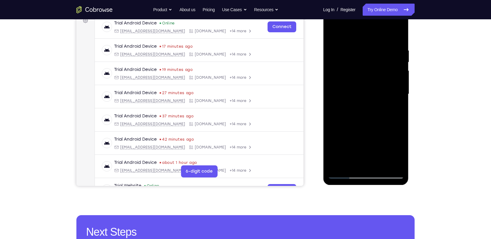
drag, startPoint x: 366, startPoint y: 105, endPoint x: 357, endPoint y: 55, distance: 50.3
click at [357, 55] on div at bounding box center [365, 94] width 76 height 169
drag, startPoint x: 387, startPoint y: 136, endPoint x: 379, endPoint y: 61, distance: 75.2
click at [379, 61] on div at bounding box center [365, 94] width 76 height 169
drag, startPoint x: 384, startPoint y: 117, endPoint x: 375, endPoint y: 49, distance: 69.1
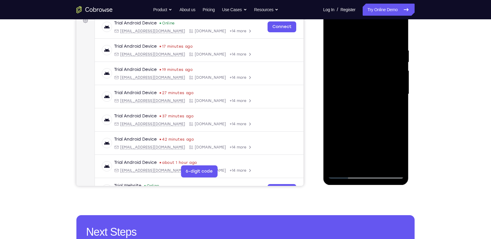
click at [375, 49] on div at bounding box center [365, 94] width 76 height 169
drag, startPoint x: 383, startPoint y: 108, endPoint x: 374, endPoint y: 42, distance: 66.6
click at [374, 42] on div at bounding box center [365, 94] width 76 height 169
drag, startPoint x: 373, startPoint y: 136, endPoint x: 373, endPoint y: 62, distance: 73.3
click at [373, 63] on div at bounding box center [365, 94] width 76 height 169
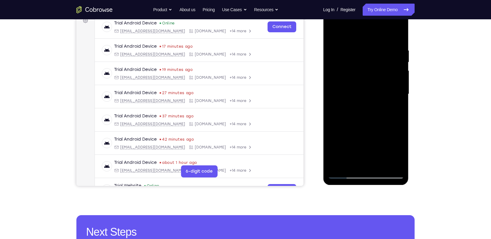
drag, startPoint x: 383, startPoint y: 130, endPoint x: 362, endPoint y: 54, distance: 78.9
click at [362, 54] on div at bounding box center [365, 94] width 76 height 169
drag, startPoint x: 378, startPoint y: 133, endPoint x: 360, endPoint y: 62, distance: 72.8
click at [360, 62] on div at bounding box center [365, 94] width 76 height 169
drag, startPoint x: 366, startPoint y: 114, endPoint x: 347, endPoint y: 59, distance: 58.6
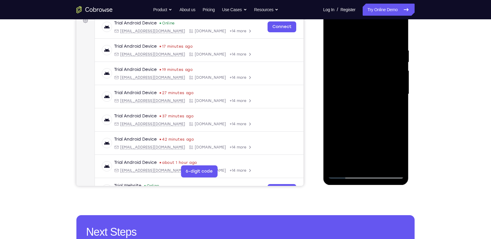
click at [347, 59] on div at bounding box center [365, 94] width 76 height 169
drag, startPoint x: 369, startPoint y: 119, endPoint x: 353, endPoint y: 40, distance: 81.2
click at [353, 40] on div at bounding box center [365, 94] width 76 height 169
drag, startPoint x: 377, startPoint y: 153, endPoint x: 363, endPoint y: 70, distance: 84.5
click at [363, 70] on div at bounding box center [365, 94] width 76 height 169
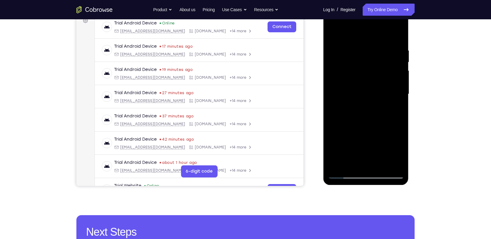
drag, startPoint x: 377, startPoint y: 113, endPoint x: 372, endPoint y: 43, distance: 70.2
click at [372, 43] on div at bounding box center [365, 94] width 76 height 169
click at [400, 135] on div at bounding box center [365, 94] width 76 height 169
click at [346, 63] on div at bounding box center [365, 94] width 76 height 169
click at [348, 162] on div at bounding box center [365, 94] width 76 height 169
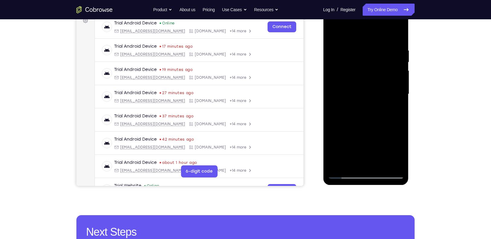
click at [348, 162] on div at bounding box center [365, 94] width 76 height 169
click at [365, 165] on div at bounding box center [365, 94] width 76 height 169
drag, startPoint x: 370, startPoint y: 125, endPoint x: 359, endPoint y: 68, distance: 57.9
drag, startPoint x: 36, startPoint y: 63, endPoint x: 5, endPoint y: 104, distance: 51.8
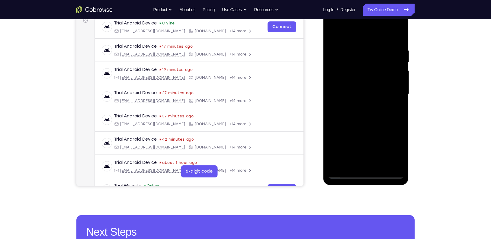
click at [315, 108] on div "Your Support Agent Your Customer Web iOS Android" at bounding box center [245, 74] width 338 height 223
drag, startPoint x: 363, startPoint y: 118, endPoint x: 350, endPoint y: 19, distance: 100.1
click at [350, 19] on div at bounding box center [365, 94] width 76 height 169
drag, startPoint x: 374, startPoint y: 132, endPoint x: 363, endPoint y: 72, distance: 61.0
click at [363, 72] on div at bounding box center [365, 94] width 76 height 169
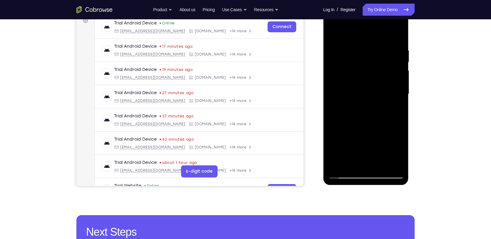
drag, startPoint x: 370, startPoint y: 108, endPoint x: 350, endPoint y: 30, distance: 81.1
click at [350, 30] on div at bounding box center [365, 94] width 76 height 169
drag, startPoint x: 366, startPoint y: 127, endPoint x: 354, endPoint y: 63, distance: 64.9
click at [354, 63] on div at bounding box center [365, 94] width 76 height 169
drag, startPoint x: 375, startPoint y: 100, endPoint x: 370, endPoint y: 34, distance: 65.7
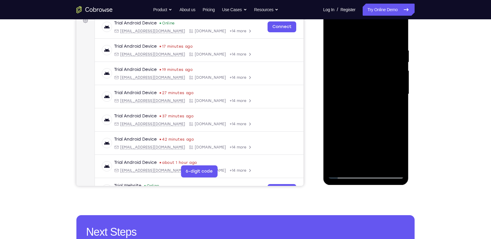
click at [370, 35] on div at bounding box center [365, 94] width 76 height 169
drag, startPoint x: 388, startPoint y: 87, endPoint x: 383, endPoint y: 31, distance: 56.3
click at [383, 31] on div at bounding box center [365, 94] width 76 height 169
drag, startPoint x: 394, startPoint y: 112, endPoint x: 387, endPoint y: 43, distance: 70.0
click at [387, 43] on div at bounding box center [365, 94] width 76 height 169
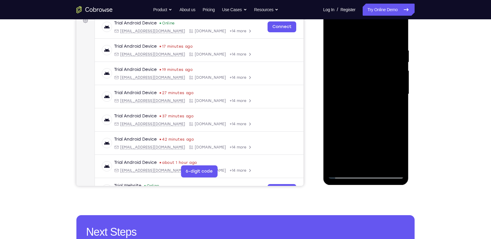
drag, startPoint x: 381, startPoint y: 151, endPoint x: 379, endPoint y: 101, distance: 50.4
click at [379, 106] on div at bounding box center [365, 94] width 76 height 169
drag, startPoint x: 384, startPoint y: 137, endPoint x: 377, endPoint y: 62, distance: 75.1
click at [377, 65] on div at bounding box center [365, 94] width 76 height 169
drag, startPoint x: 377, startPoint y: 123, endPoint x: 370, endPoint y: 58, distance: 66.2
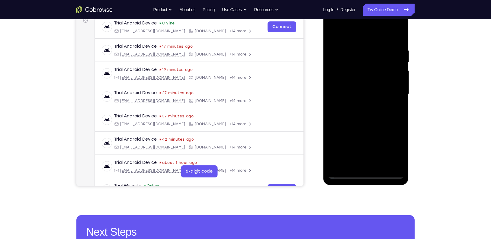
click at [370, 58] on div at bounding box center [365, 94] width 76 height 169
drag, startPoint x: 374, startPoint y: 93, endPoint x: 369, endPoint y: 46, distance: 47.3
click at [369, 46] on div at bounding box center [365, 94] width 76 height 169
drag, startPoint x: 377, startPoint y: 109, endPoint x: 372, endPoint y: 33, distance: 75.5
click at [372, 33] on div at bounding box center [365, 94] width 76 height 169
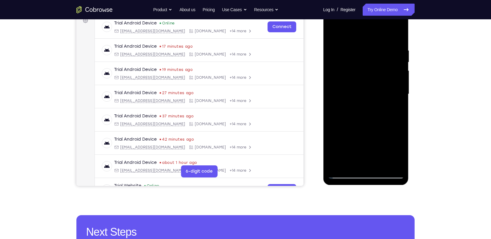
drag, startPoint x: 379, startPoint y: 127, endPoint x: 382, endPoint y: 60, distance: 67.6
click at [382, 60] on div at bounding box center [365, 94] width 76 height 169
drag, startPoint x: 386, startPoint y: 115, endPoint x: 374, endPoint y: 40, distance: 75.7
click at [374, 40] on div at bounding box center [365, 94] width 76 height 169
drag, startPoint x: 385, startPoint y: 103, endPoint x: 374, endPoint y: 26, distance: 78.1
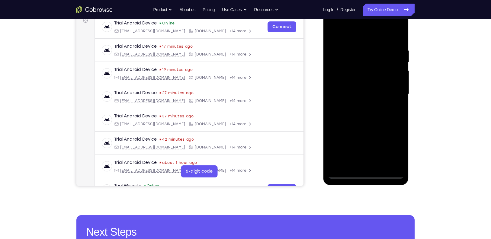
click at [374, 26] on div at bounding box center [365, 94] width 76 height 169
drag, startPoint x: 379, startPoint y: 139, endPoint x: 370, endPoint y: 60, distance: 79.9
click at [370, 60] on div at bounding box center [365, 94] width 76 height 169
drag, startPoint x: 390, startPoint y: 128, endPoint x: 386, endPoint y: 54, distance: 74.0
click at [386, 54] on div at bounding box center [365, 94] width 76 height 169
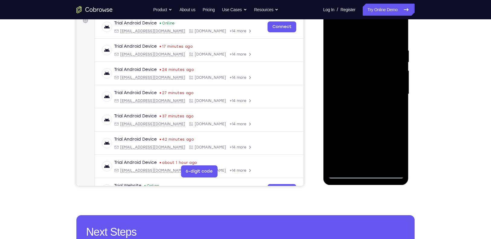
click at [381, 163] on div at bounding box center [365, 94] width 76 height 169
click at [365, 86] on div at bounding box center [365, 94] width 76 height 169
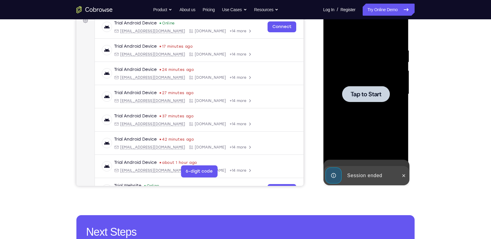
drag, startPoint x: 337, startPoint y: 61, endPoint x: 343, endPoint y: 103, distance: 42.0
click at [343, 103] on div at bounding box center [365, 94] width 76 height 169
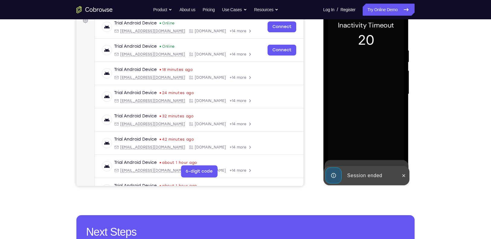
click at [422, 91] on div "Your Support Agent Your Customer Web iOS Android Next Steps We’d be happy to gi…" at bounding box center [245, 124] width 386 height 398
